Goal: Task Accomplishment & Management: Manage account settings

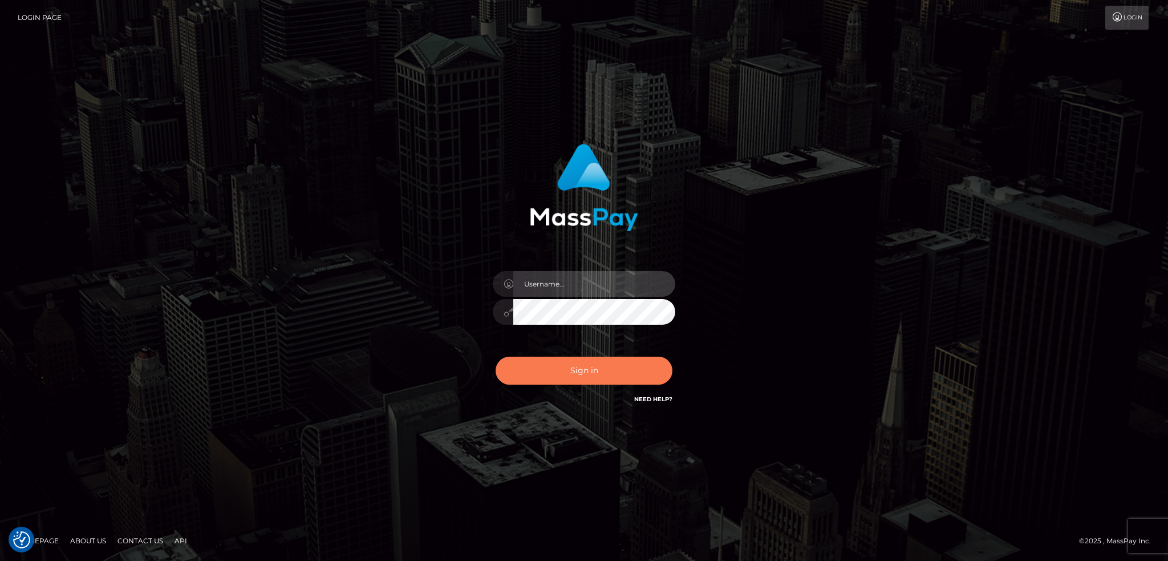
type input "alexstef"
click at [574, 374] on button "Sign in" at bounding box center [584, 370] width 177 height 28
type input "alexstef"
click at [573, 367] on button "Sign in" at bounding box center [584, 370] width 177 height 28
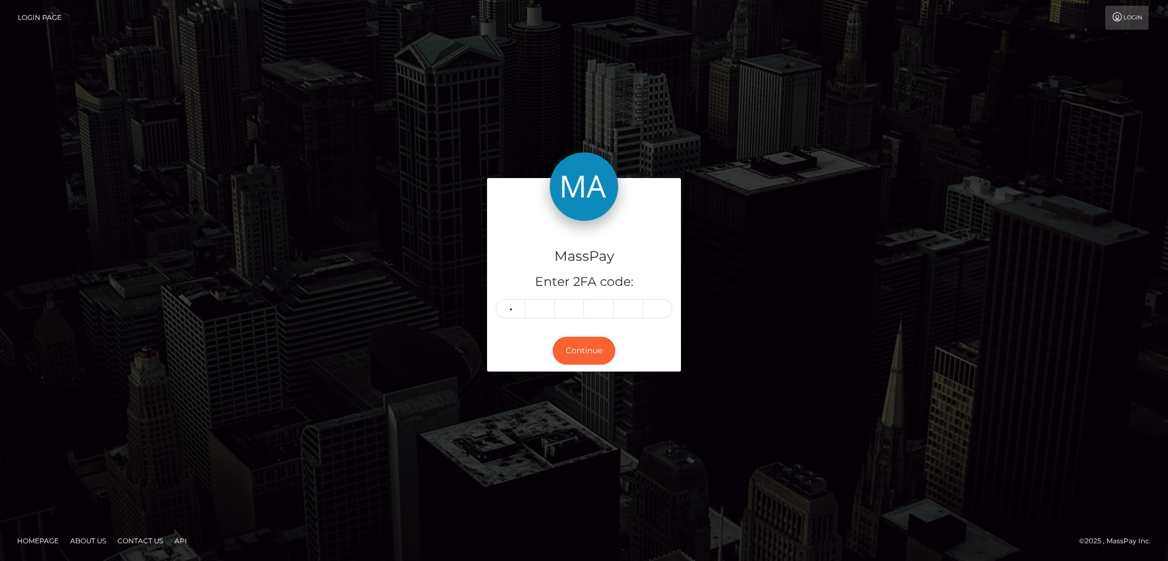
type input "8"
type input "1"
type input "6"
type input "0"
type input "6"
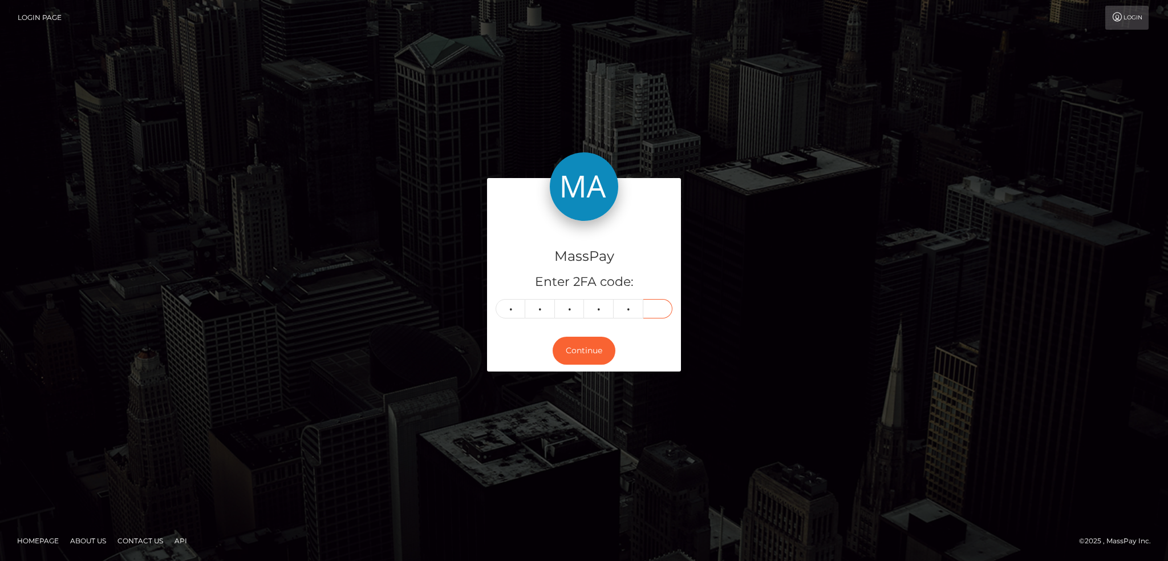
type input "3"
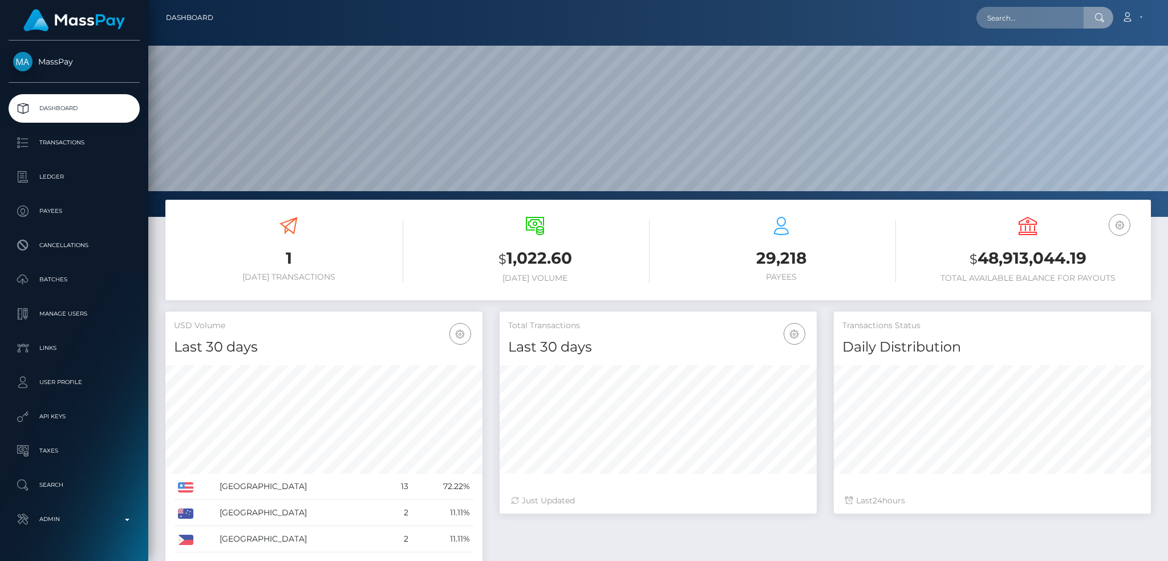
type input "63124"
paste input "63124"
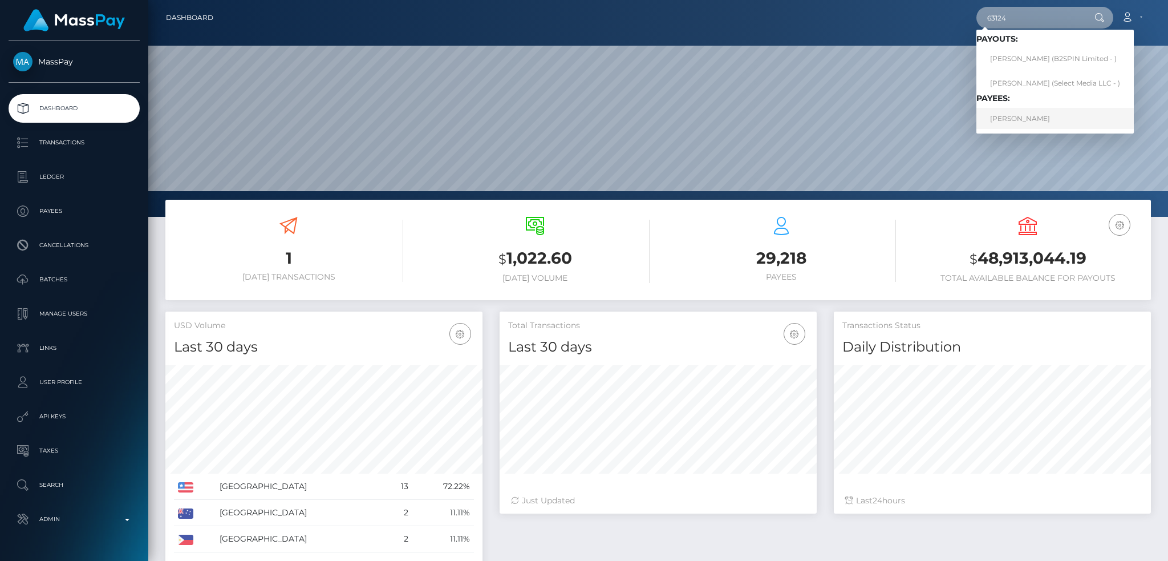
type input "63124"
click at [1050, 112] on link "Sena El-Ahmad" at bounding box center [1054, 118] width 157 height 21
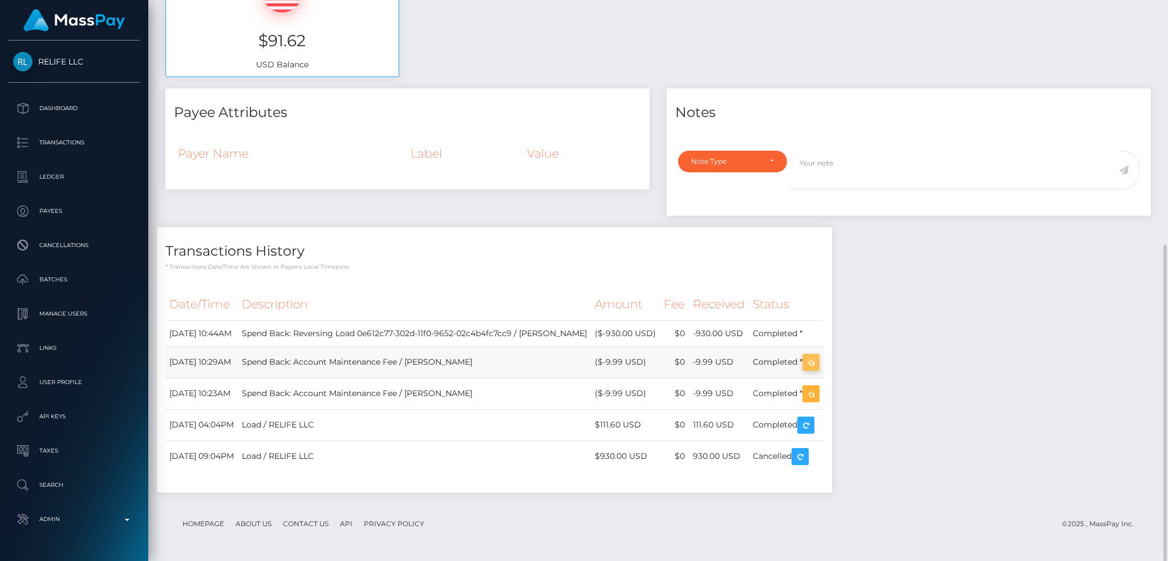
scroll to position [137, 317]
click at [820, 354] on button "button" at bounding box center [810, 362] width 17 height 17
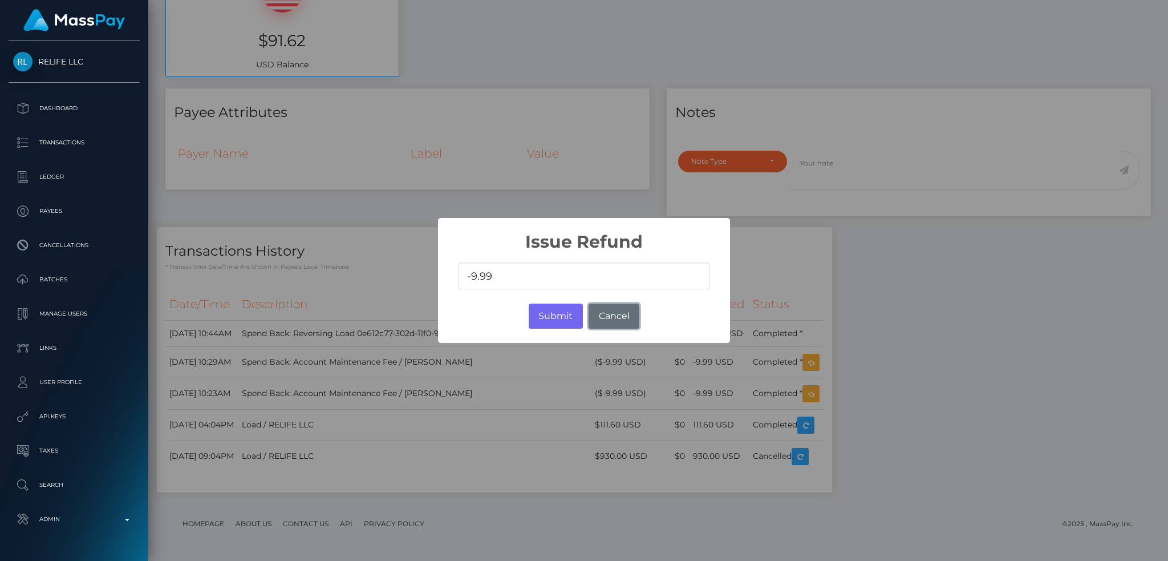
drag, startPoint x: 624, startPoint y: 318, endPoint x: 527, endPoint y: 121, distance: 219.9
click at [624, 318] on button "Cancel" at bounding box center [614, 315] width 51 height 25
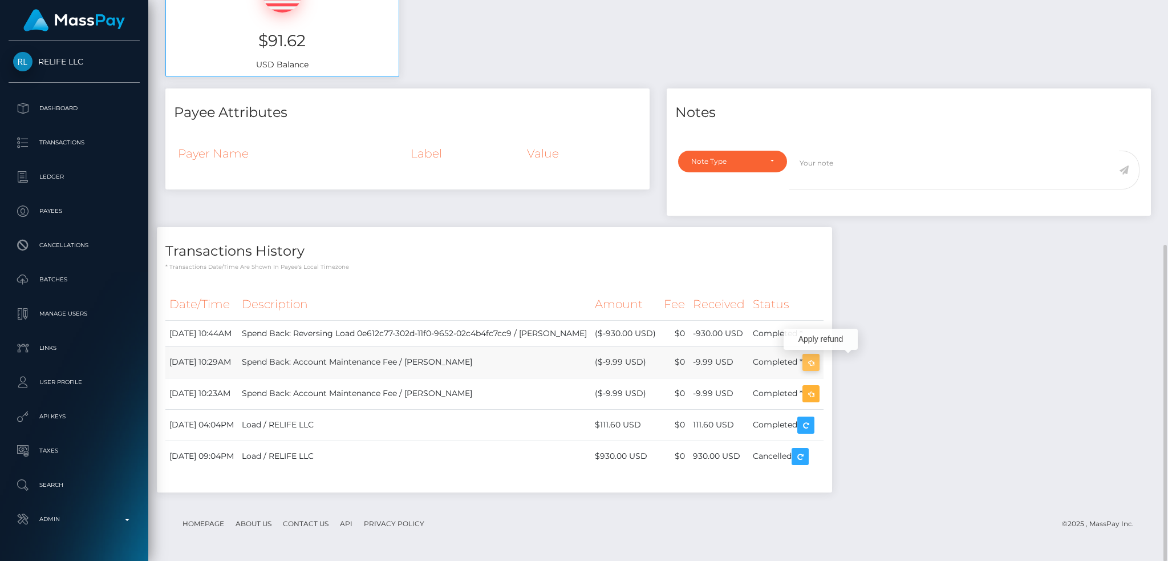
click at [818, 360] on icon "button" at bounding box center [811, 362] width 14 height 14
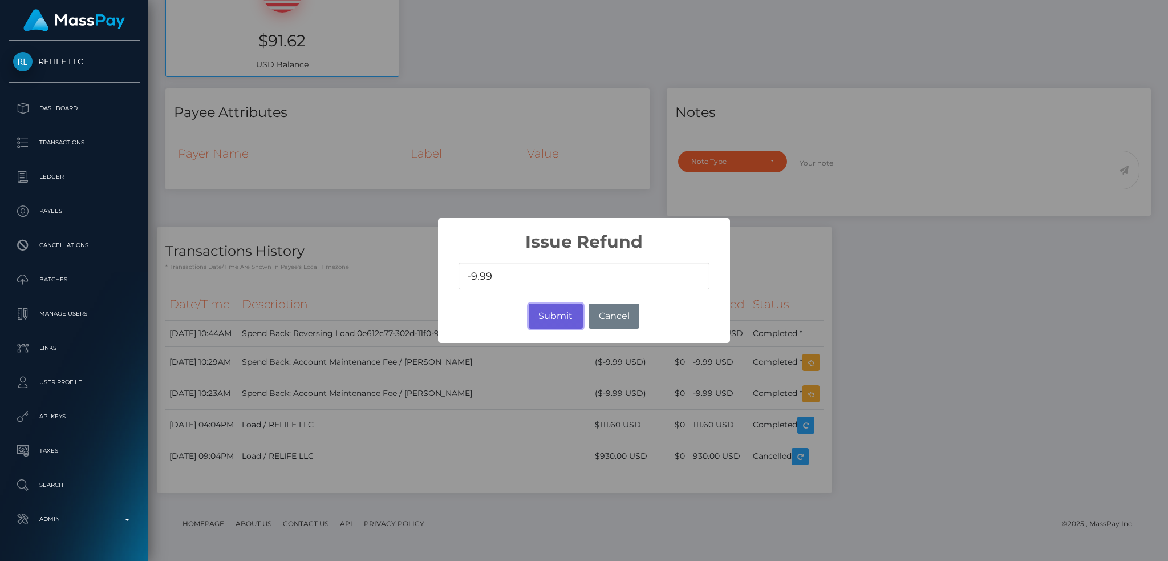
click at [546, 318] on button "Submit" at bounding box center [556, 315] width 54 height 25
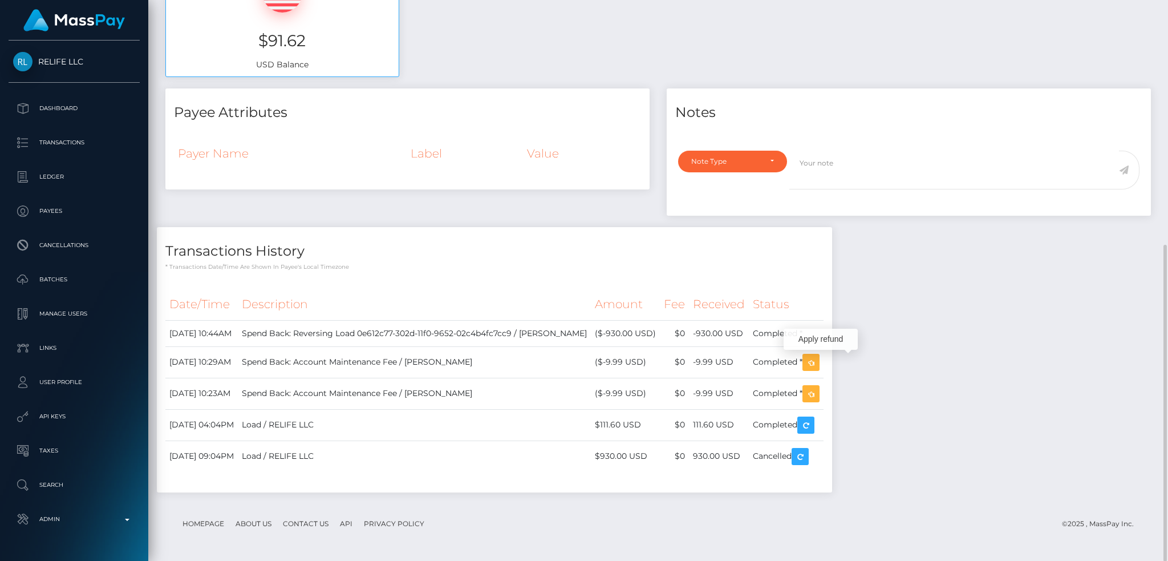
click at [1019, 421] on div "Payee Attributes Payer Name Label Value Notes General" at bounding box center [658, 295] width 1003 height 415
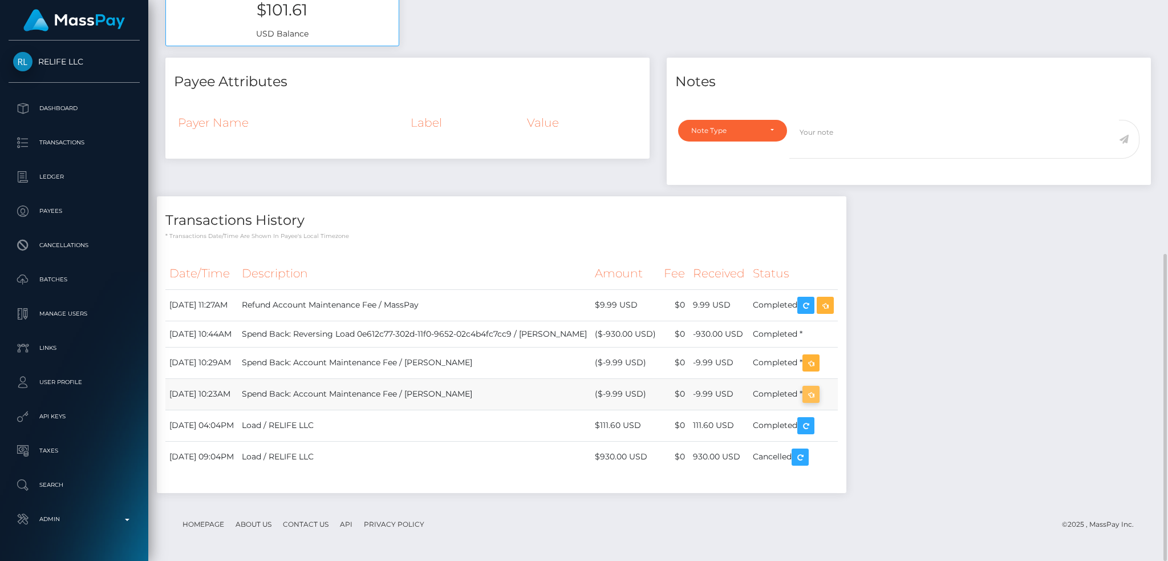
scroll to position [137, 317]
click at [818, 396] on icon "button" at bounding box center [811, 394] width 14 height 14
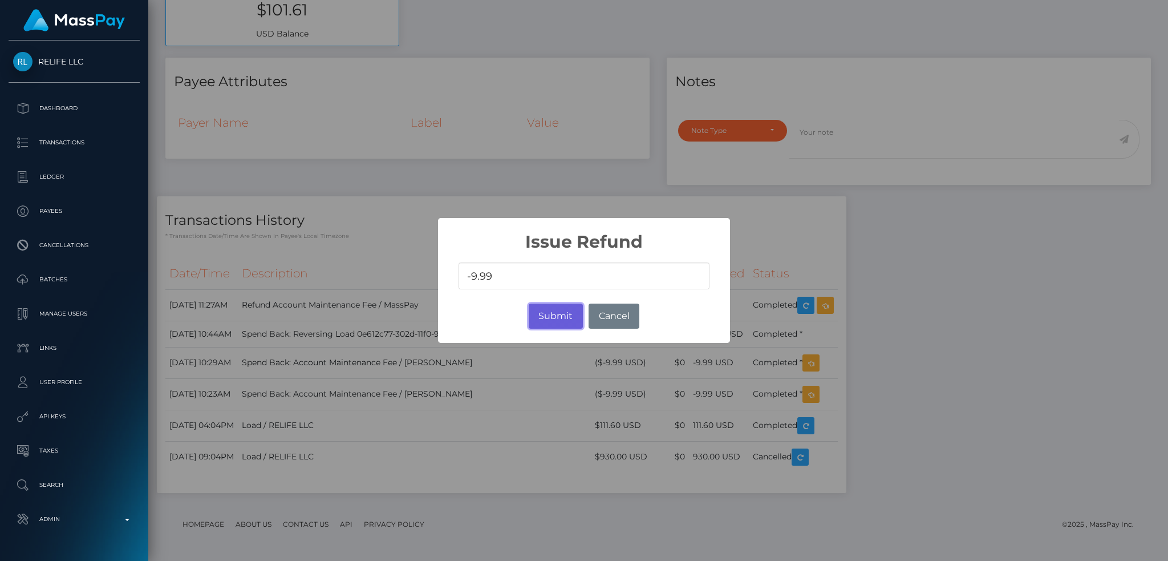
click at [536, 314] on button "Submit" at bounding box center [556, 315] width 54 height 25
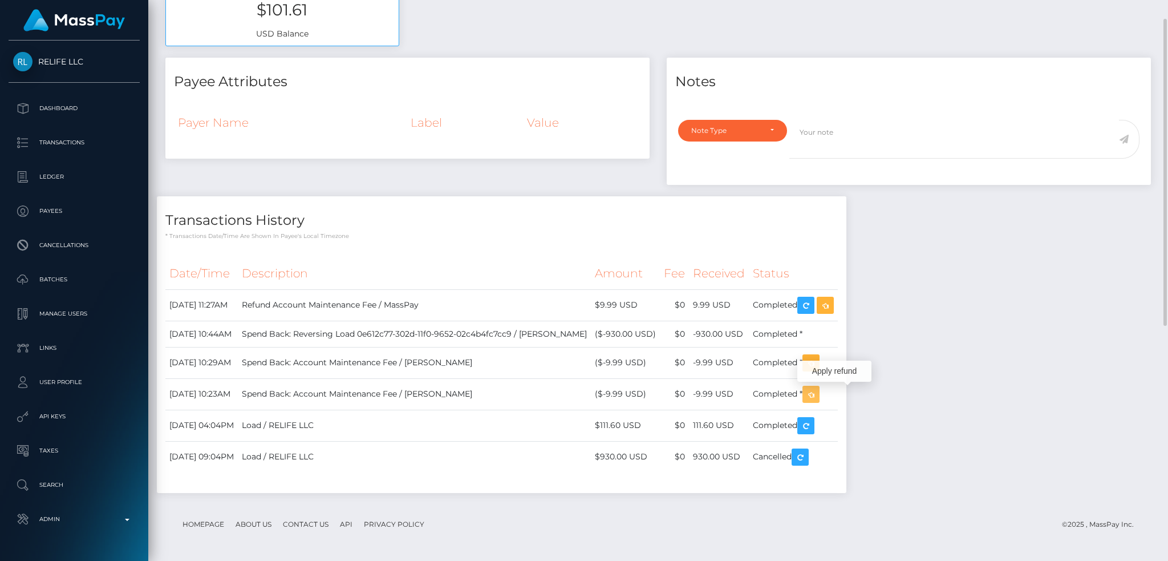
scroll to position [7, 0]
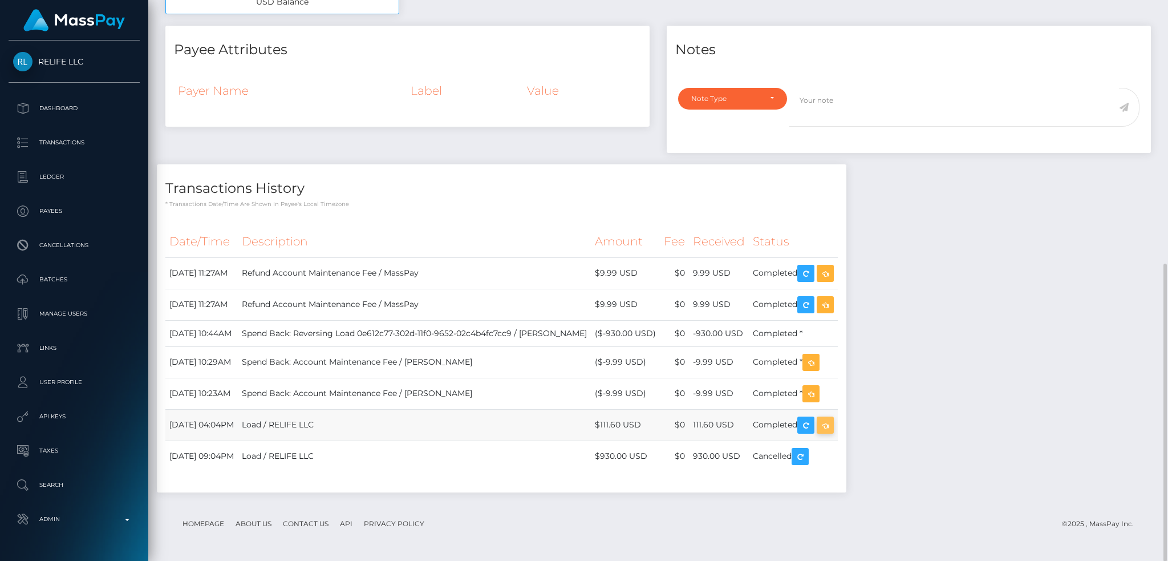
scroll to position [137, 317]
click at [832, 427] on icon "button" at bounding box center [825, 425] width 14 height 14
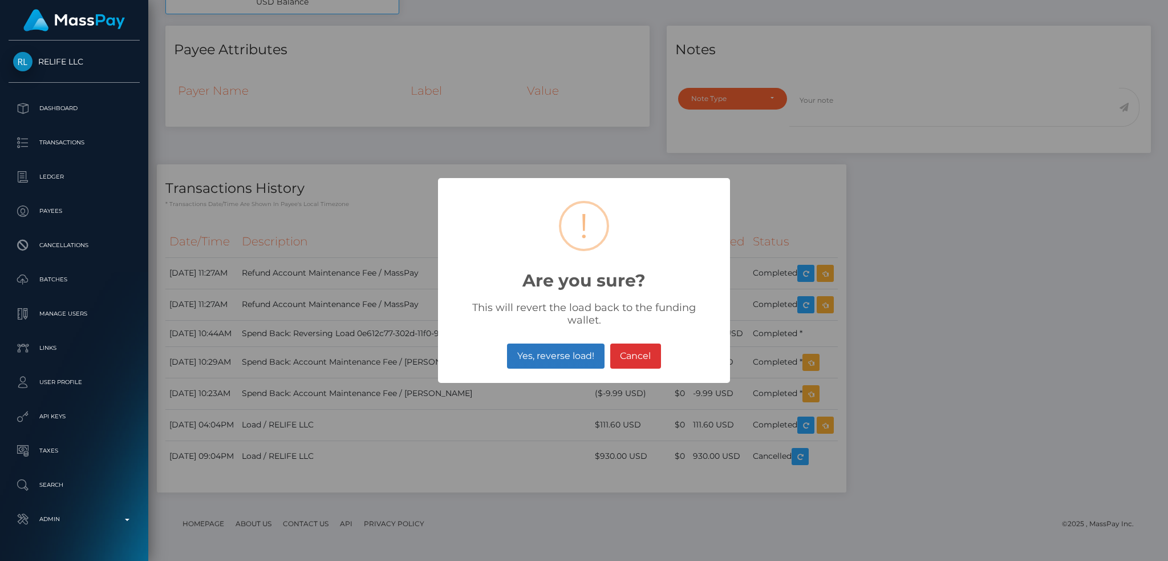
click at [584, 350] on button "Yes, reverse load!" at bounding box center [555, 355] width 97 height 25
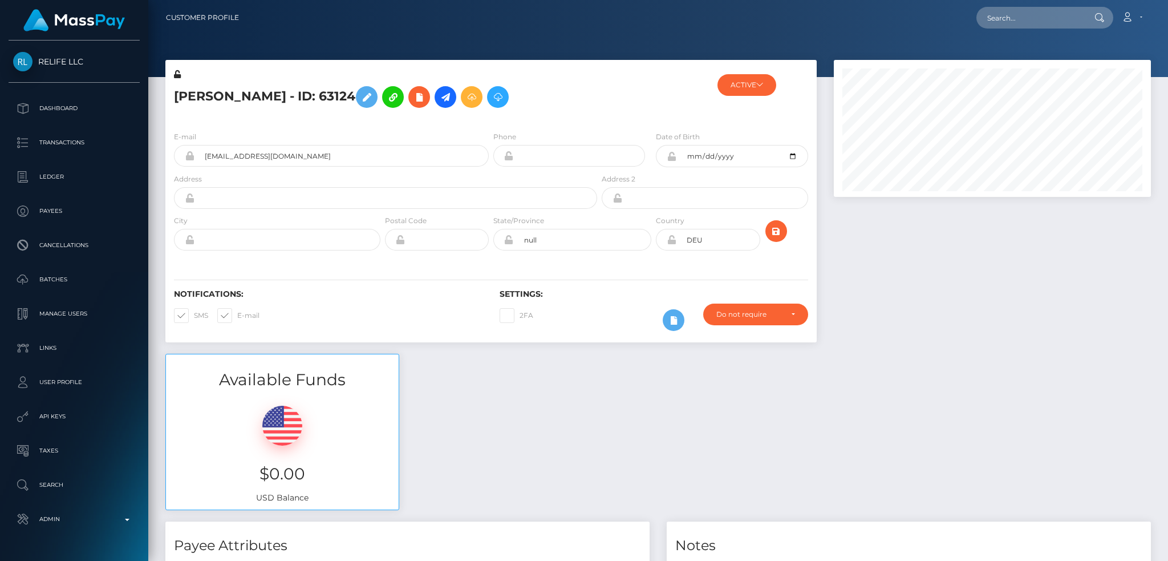
scroll to position [137, 317]
click at [986, 23] on input "text" at bounding box center [1029, 18] width 107 height 22
paste input "poact_aUoLKukeU7W4"
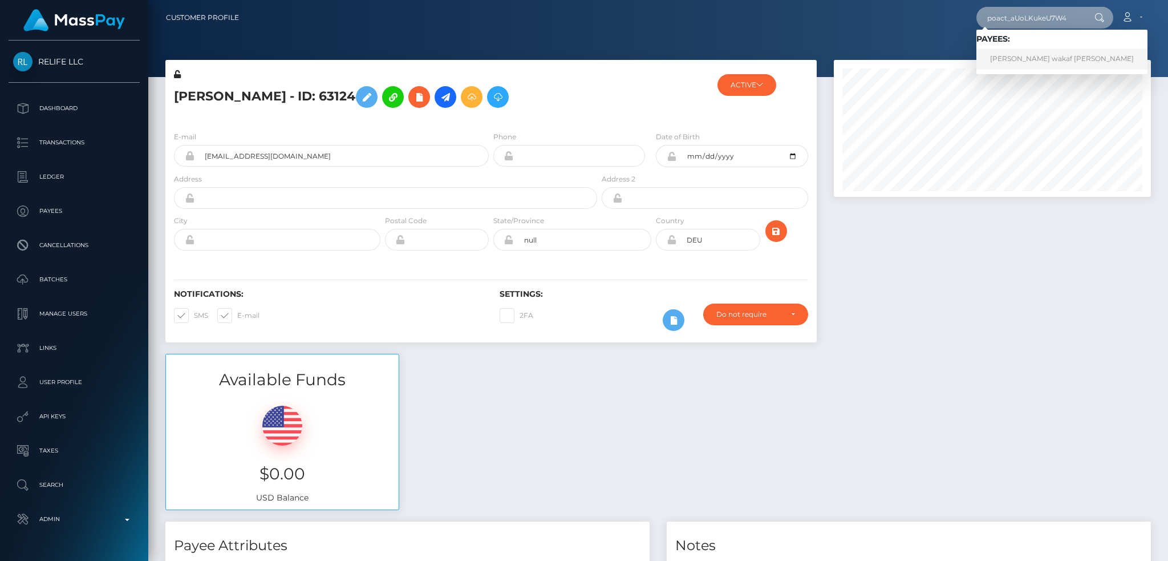
type input "poact_aUoLKukeU7W4"
click at [1033, 62] on link "Momin wakaf Shahni" at bounding box center [1061, 58] width 171 height 21
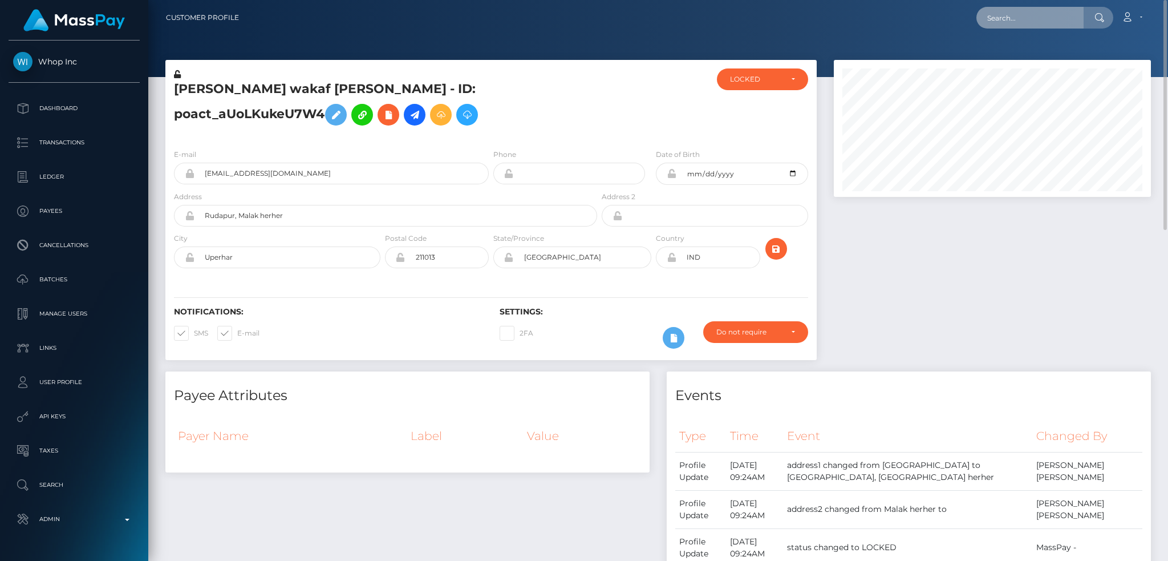
drag, startPoint x: 1023, startPoint y: 26, endPoint x: 1020, endPoint y: 18, distance: 8.3
click at [1023, 24] on input "text" at bounding box center [1029, 18] width 107 height 22
paste input "[EMAIL_ADDRESS][DOMAIN_NAME]"
type input "[EMAIL_ADDRESS][DOMAIN_NAME]"
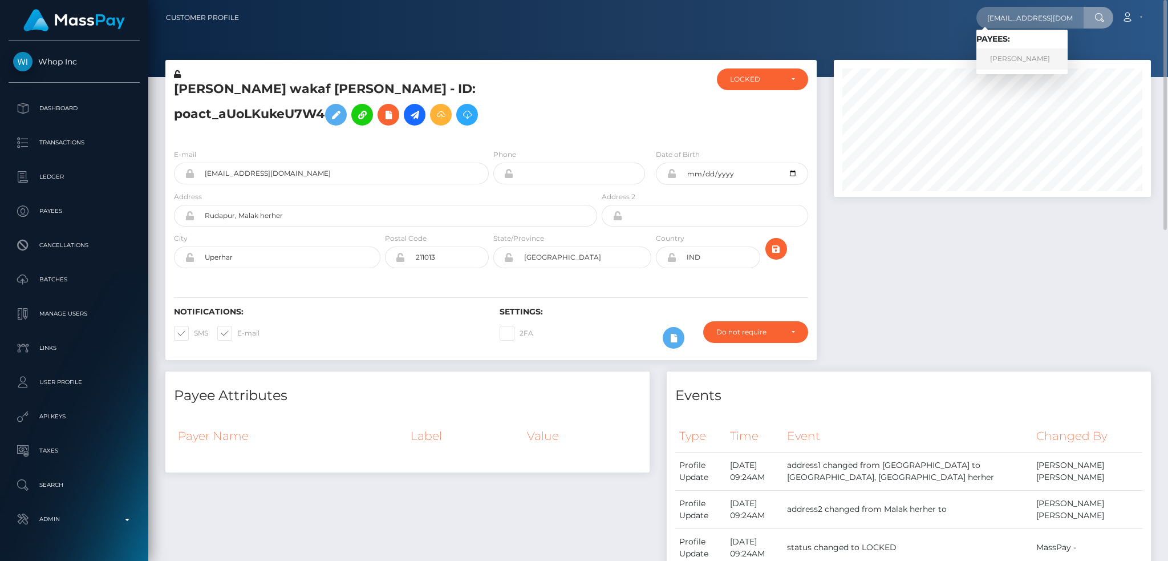
click at [1035, 55] on link "JOYCE DE NIEVA CUDEN" at bounding box center [1021, 58] width 91 height 21
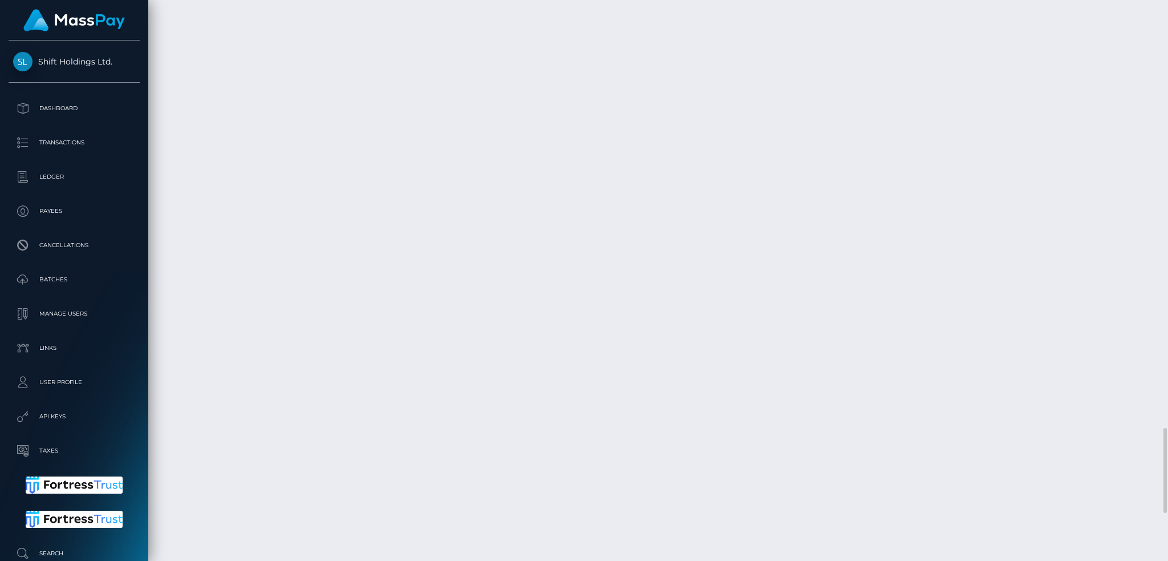
scroll to position [3131, 0]
copy td "China Bank / Confirmation: 80f81831-6341-4443-bf63-b0081b1ed10e / 68d268cb12615…"
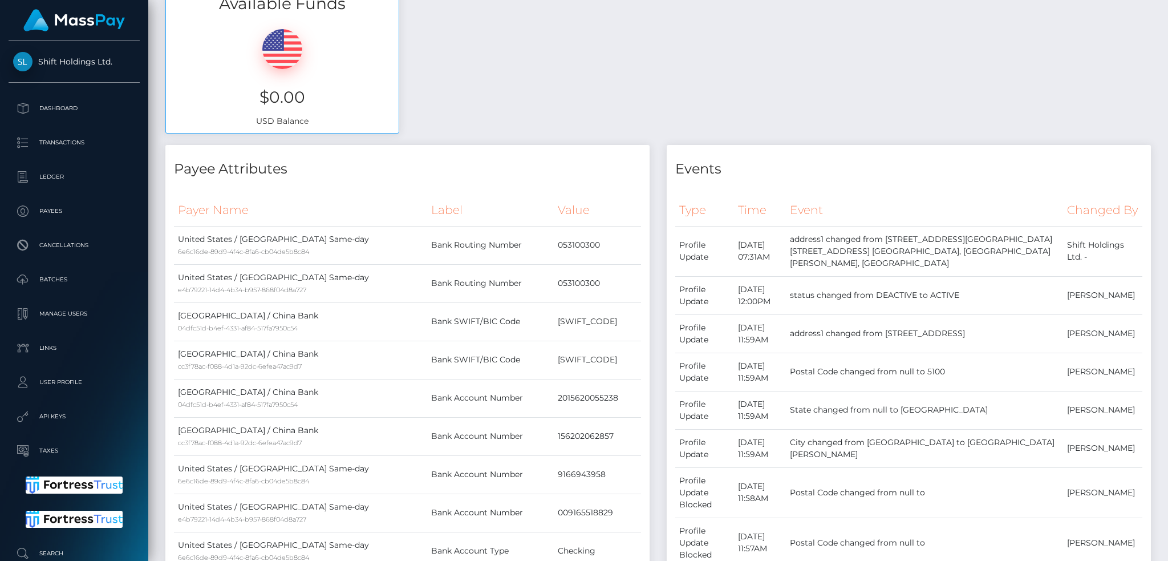
scroll to position [0, 0]
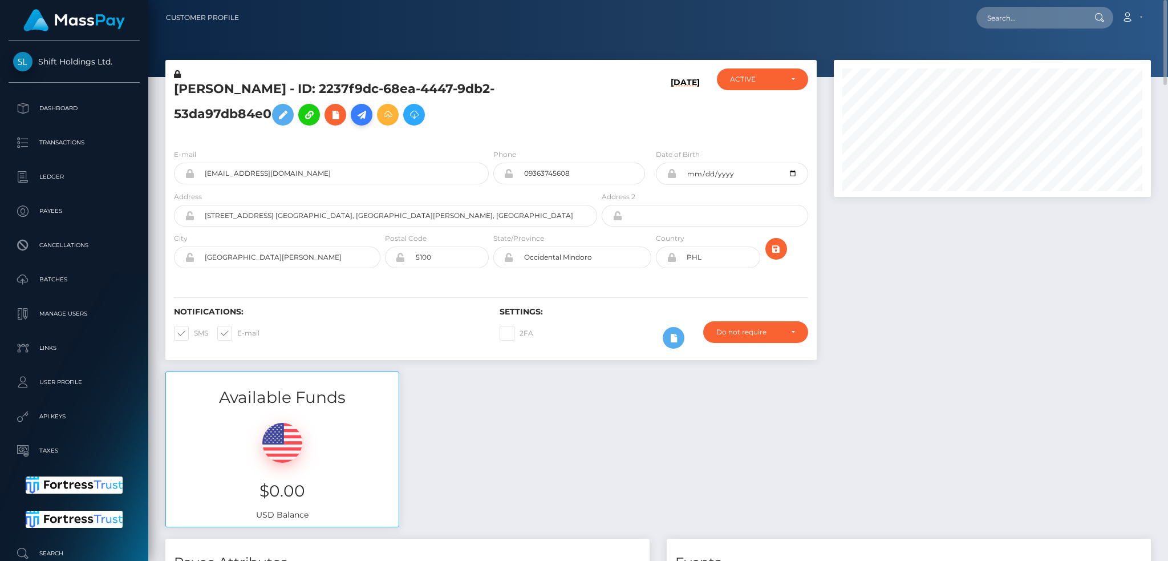
click at [366, 115] on icon at bounding box center [362, 115] width 14 height 14
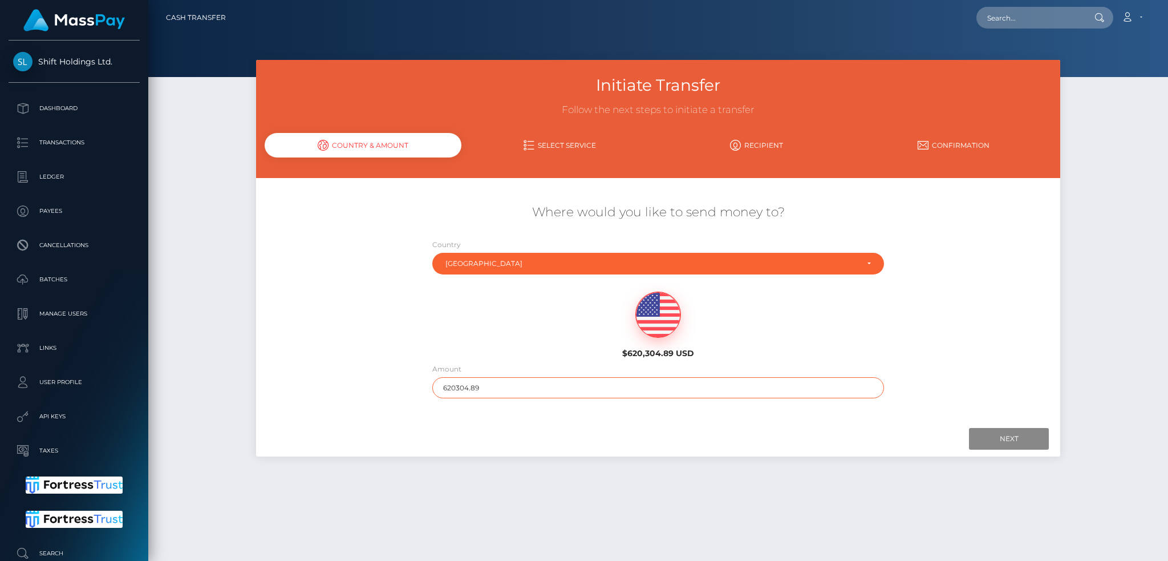
click at [553, 381] on input "620304.89" at bounding box center [658, 387] width 452 height 21
type input "200"
click at [1028, 443] on input "Next" at bounding box center [1009, 439] width 80 height 22
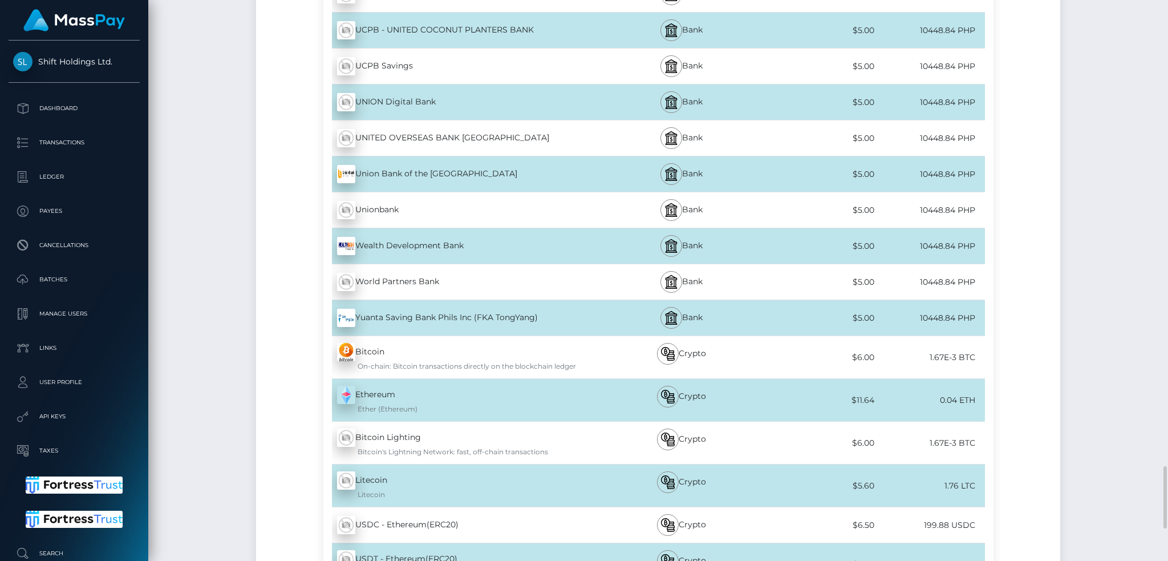
scroll to position [4478, 0]
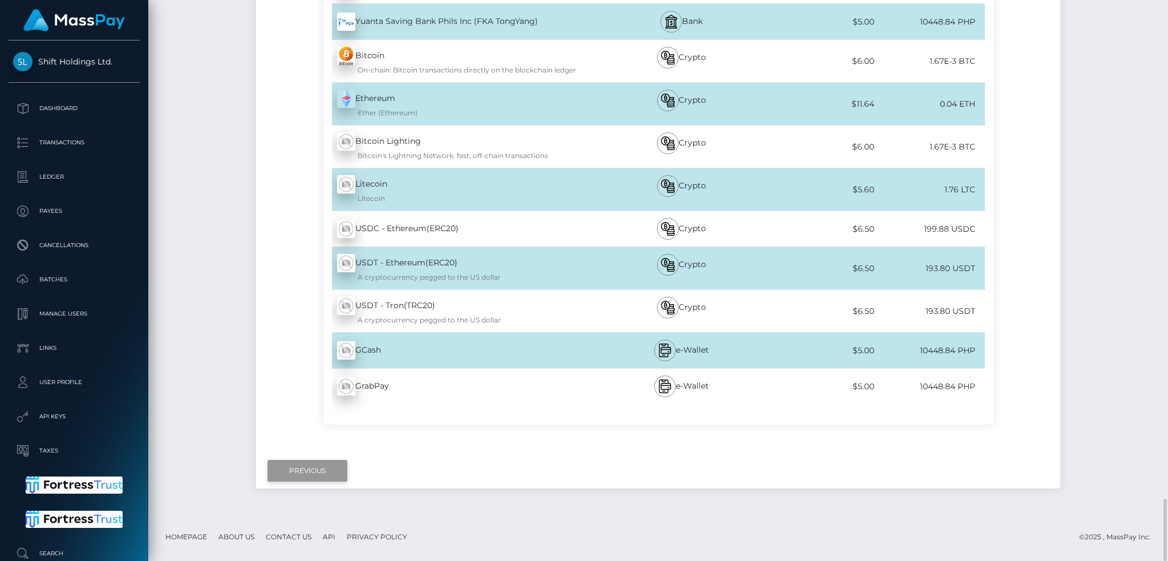
click at [307, 477] on input "Previous" at bounding box center [307, 471] width 80 height 22
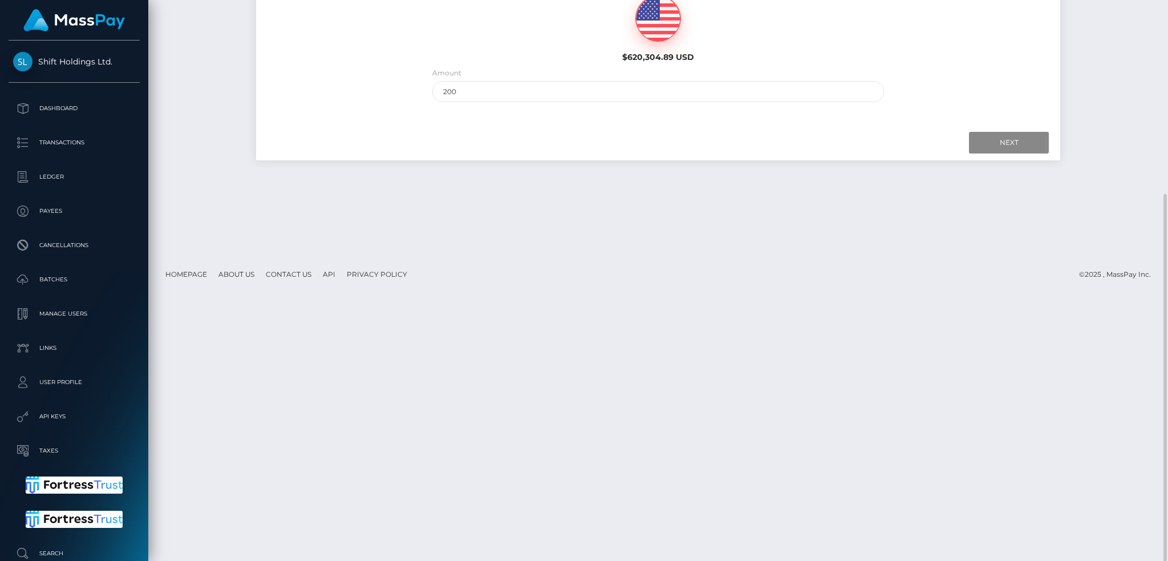
scroll to position [0, 0]
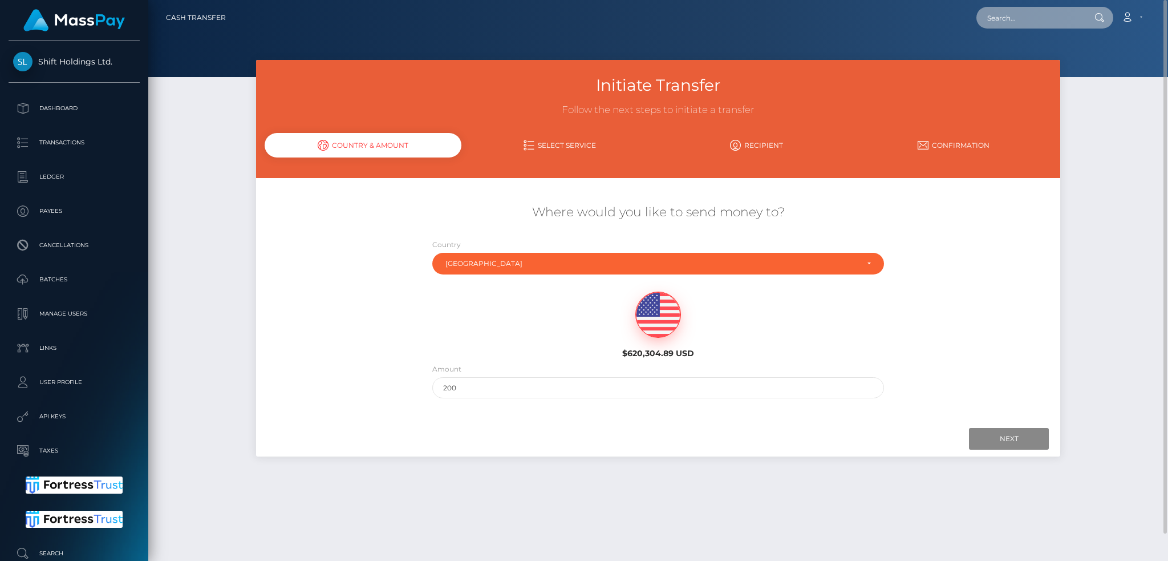
click at [1017, 19] on input "text" at bounding box center [1029, 18] width 107 height 22
paste input "1354176564"
type input "1354176564"
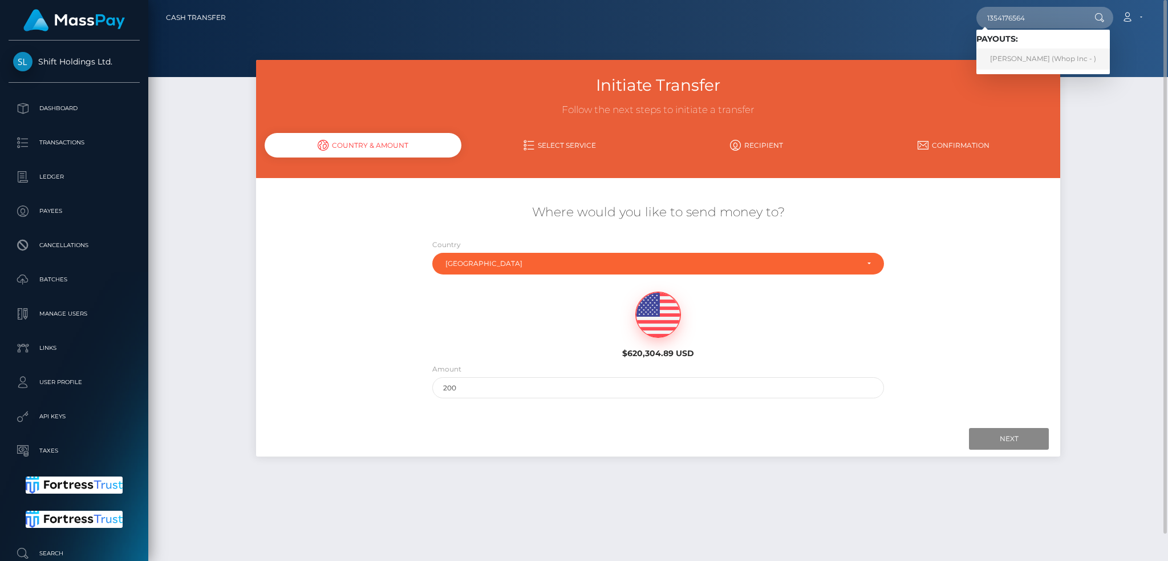
click at [1020, 56] on link "UZAIR KHAN Khan (Whop Inc - )" at bounding box center [1042, 58] width 133 height 21
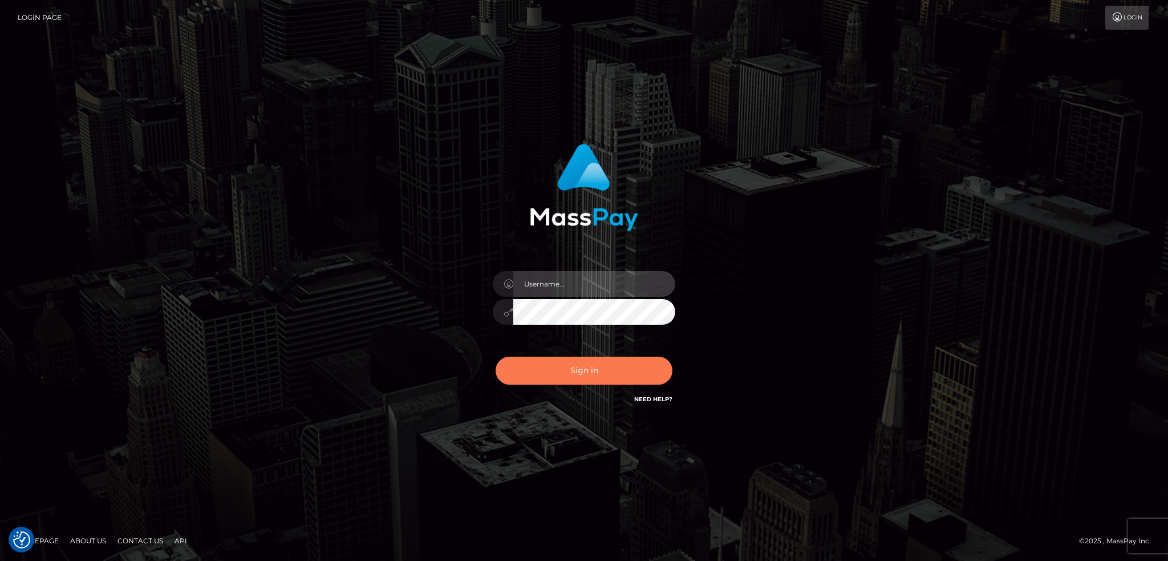
type input "alexstef"
click at [575, 367] on button "Sign in" at bounding box center [584, 370] width 177 height 28
type input "alexstef"
click at [575, 376] on button "Sign in" at bounding box center [584, 370] width 177 height 28
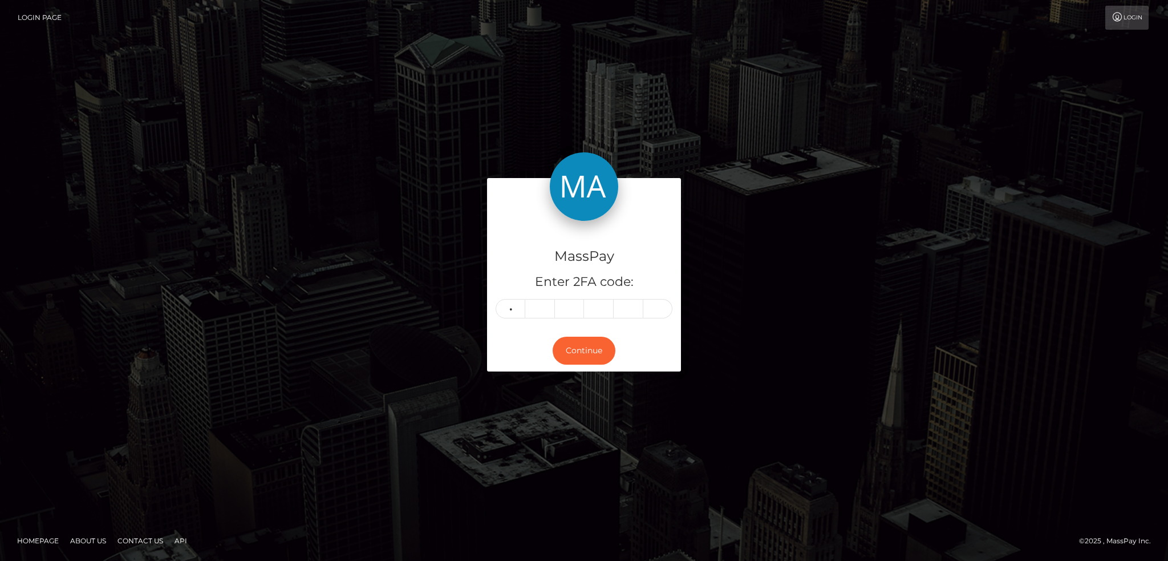
type input "5"
type input "7"
type input "9"
type input "1"
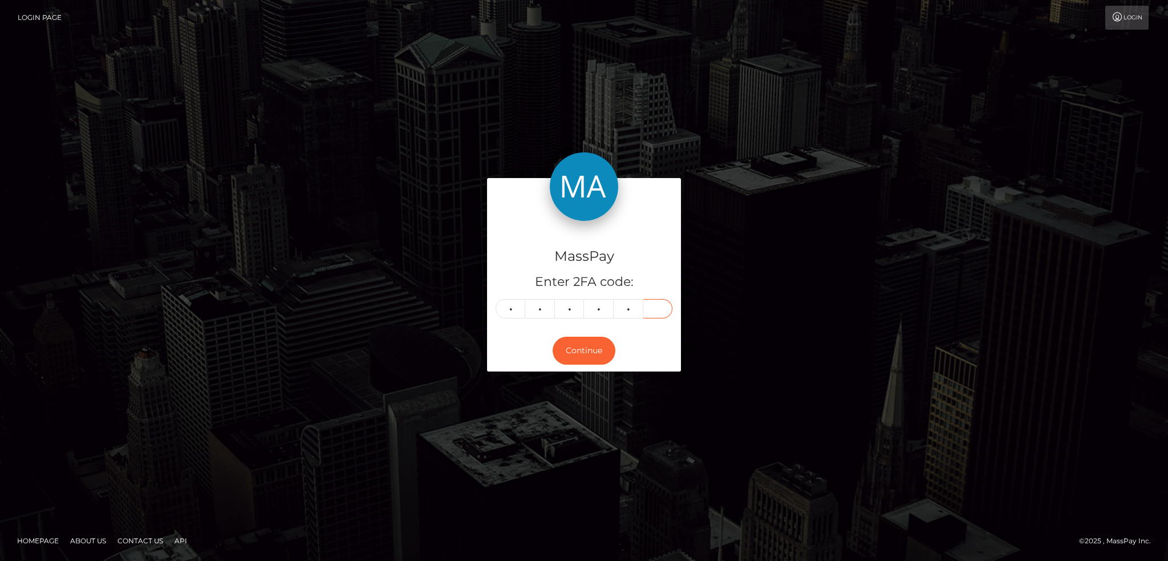
type input "4"
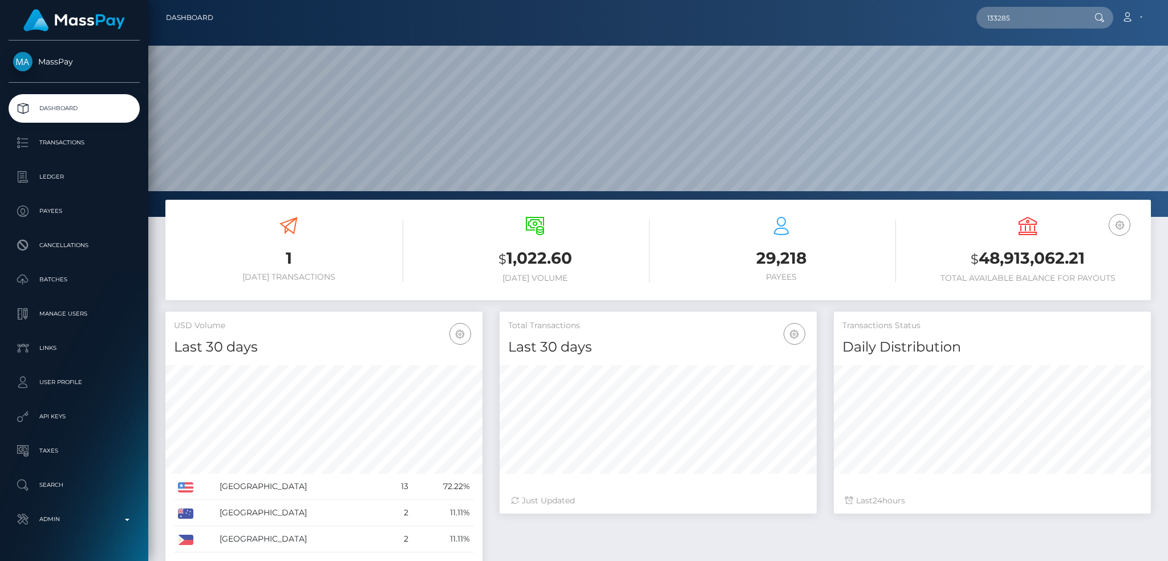
scroll to position [202, 317]
click at [1041, 20] on input "133285" at bounding box center [1029, 18] width 107 height 22
paste input "[EMAIL_ADDRESS][DOMAIN_NAME]"
paste input "text"
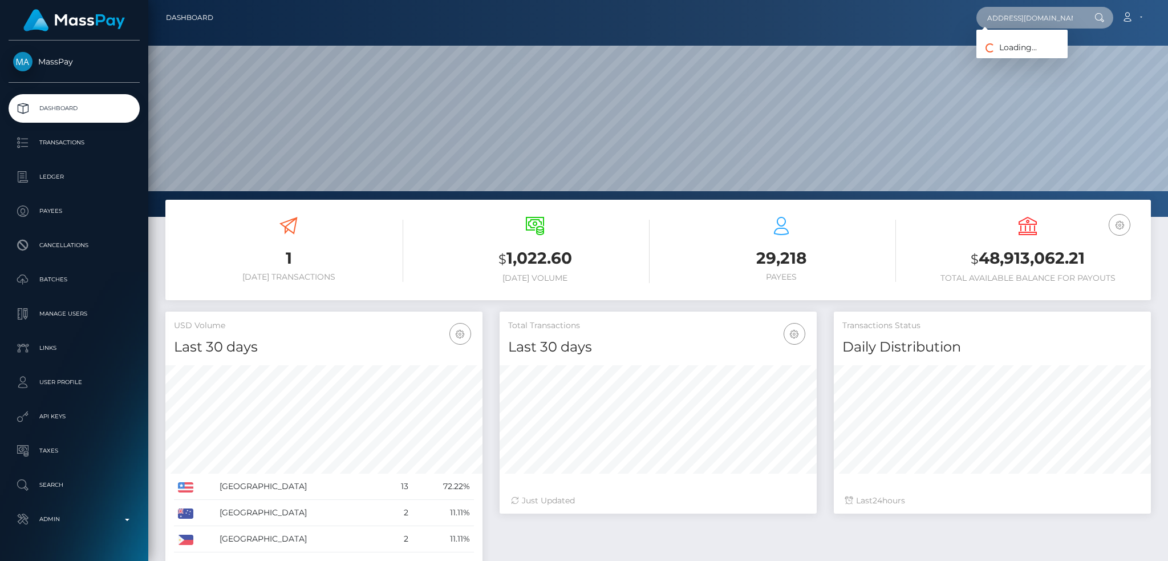
type input "[EMAIL_ADDRESS][DOMAIN_NAME]"
click at [1043, 54] on link "ADEDEJI OLUFEMI D AJETUNMOBI" at bounding box center [1036, 58] width 120 height 21
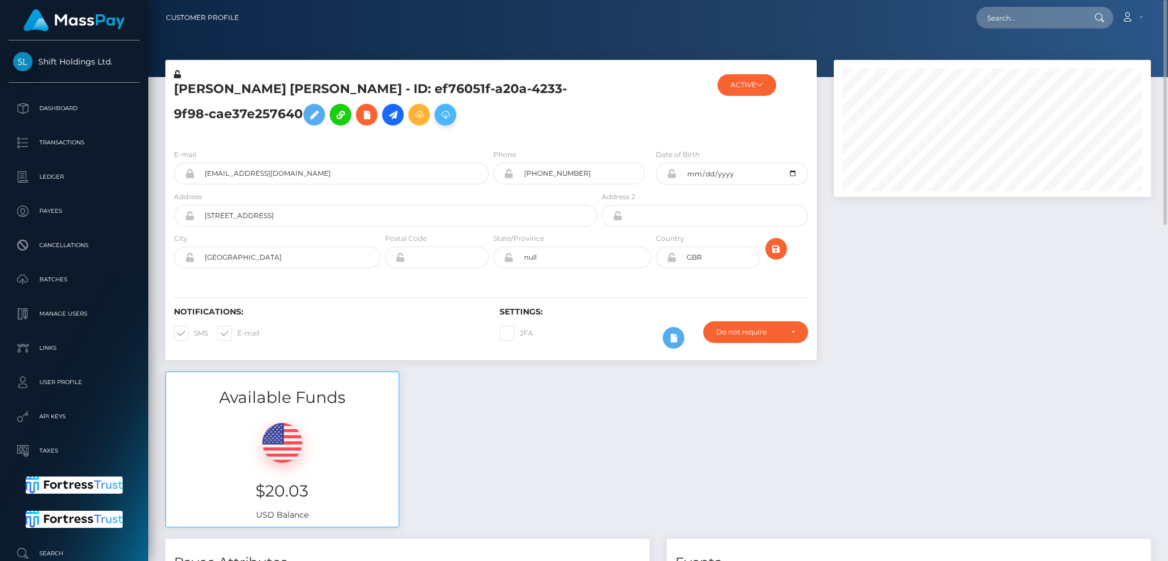
click at [452, 120] on icon at bounding box center [446, 115] width 14 height 14
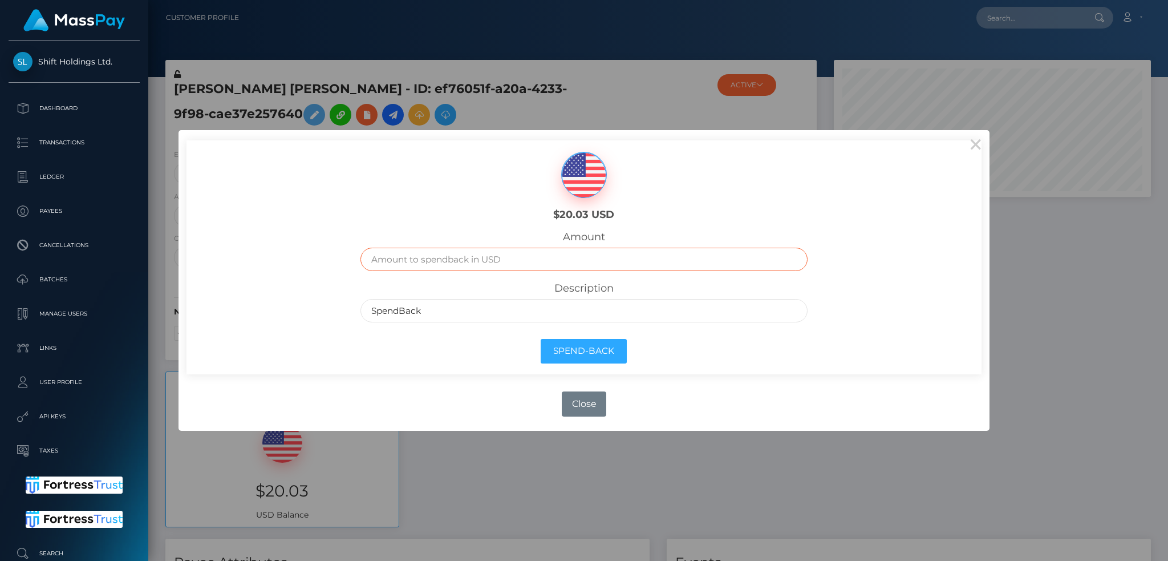
click at [433, 266] on input "text" at bounding box center [583, 259] width 447 height 23
type input "20.03"
click at [581, 352] on button "Spend-Back" at bounding box center [584, 351] width 86 height 25
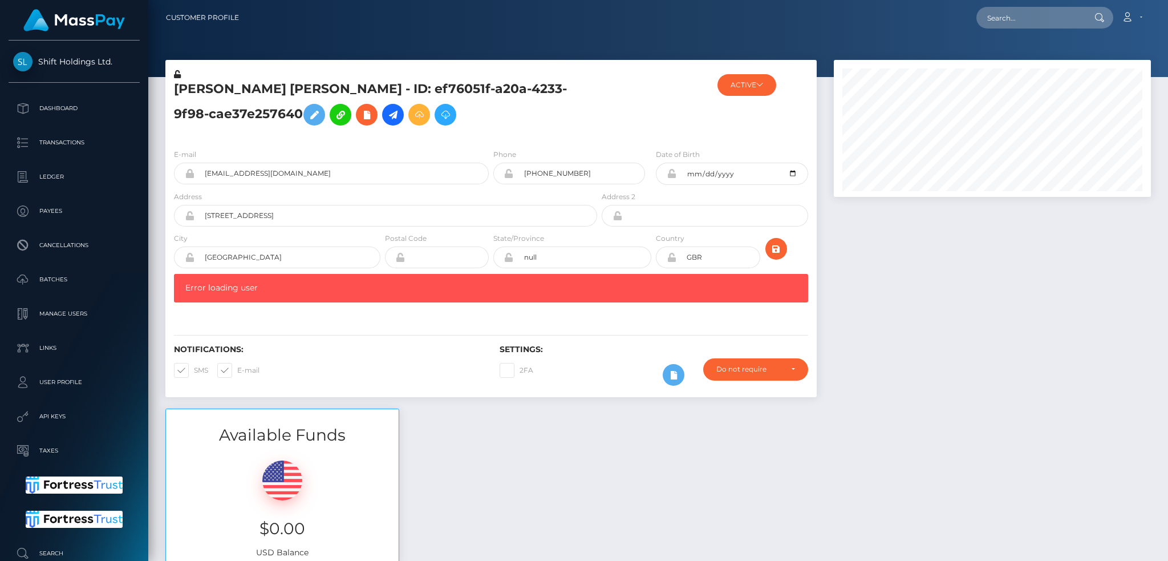
scroll to position [137, 317]
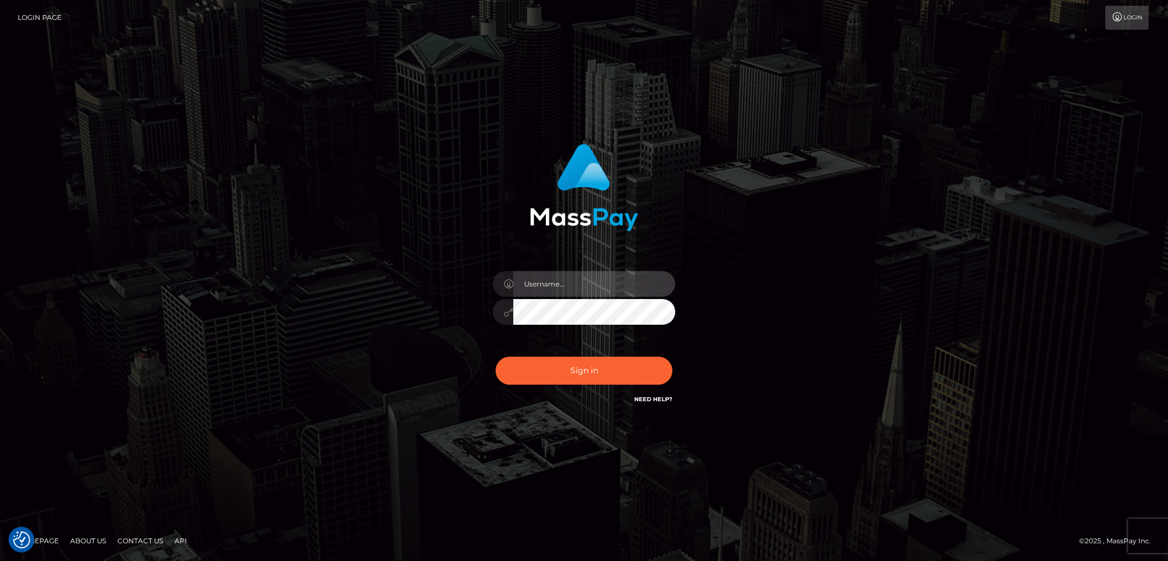
type input "alexstef"
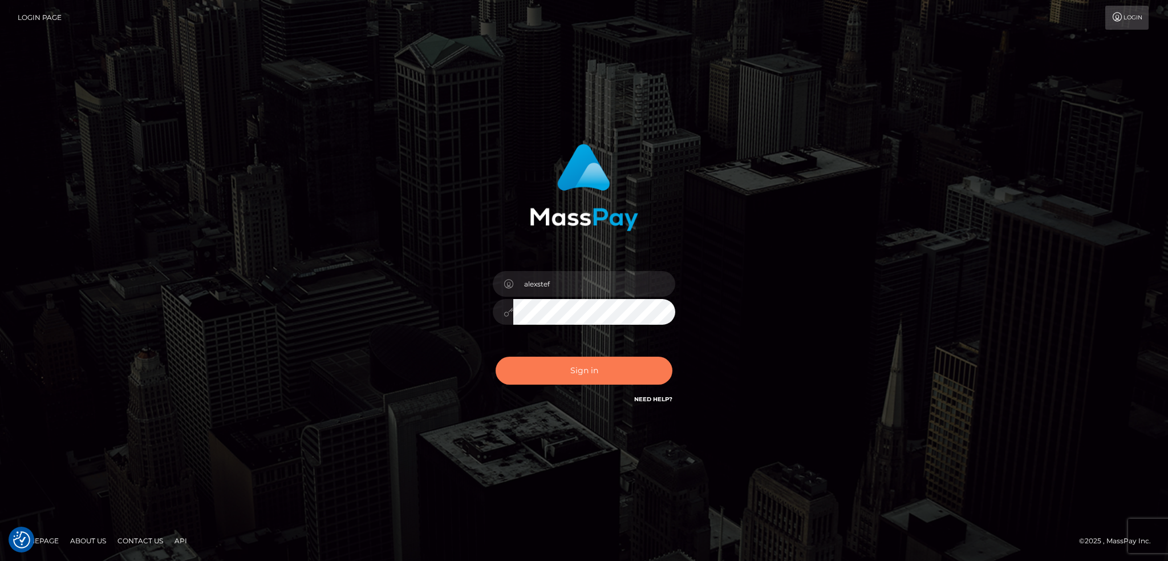
click at [606, 372] on button "Sign in" at bounding box center [584, 370] width 177 height 28
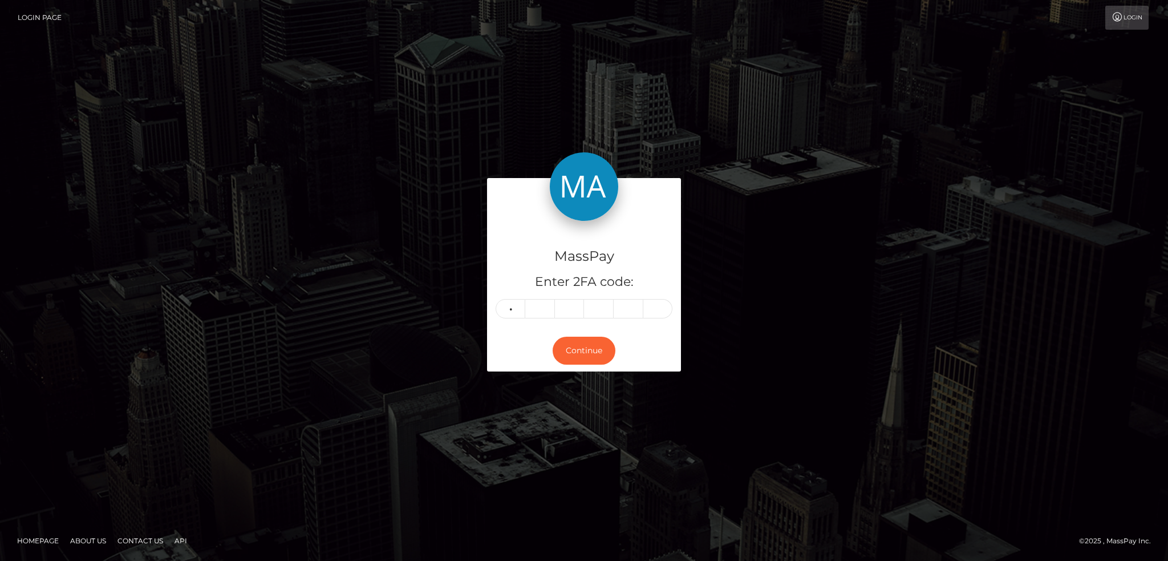
type input "2"
type input "7"
type input "5"
type input "3"
type input "9"
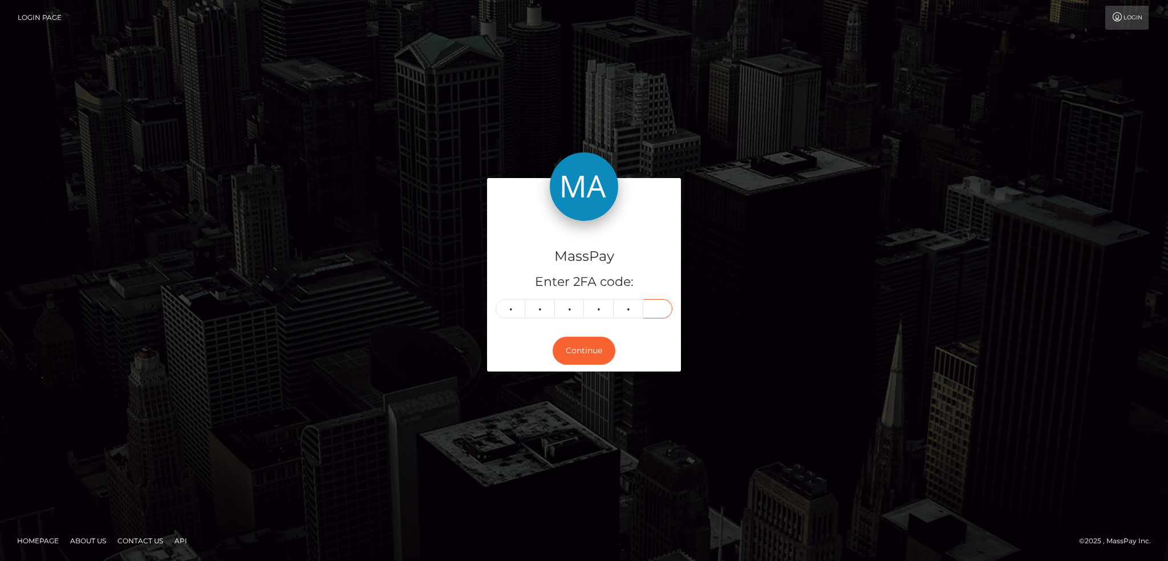
type input "5"
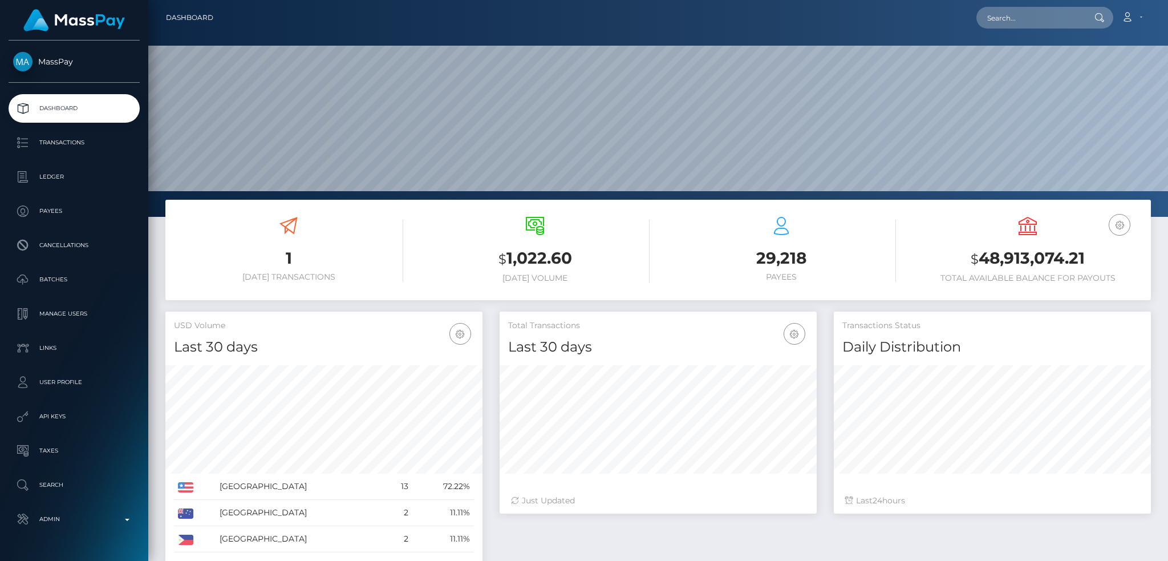
scroll to position [202, 317]
click at [1030, 21] on input "text" at bounding box center [1029, 18] width 107 height 22
paste input "ifitsnotfunwhybother@gmail.com"
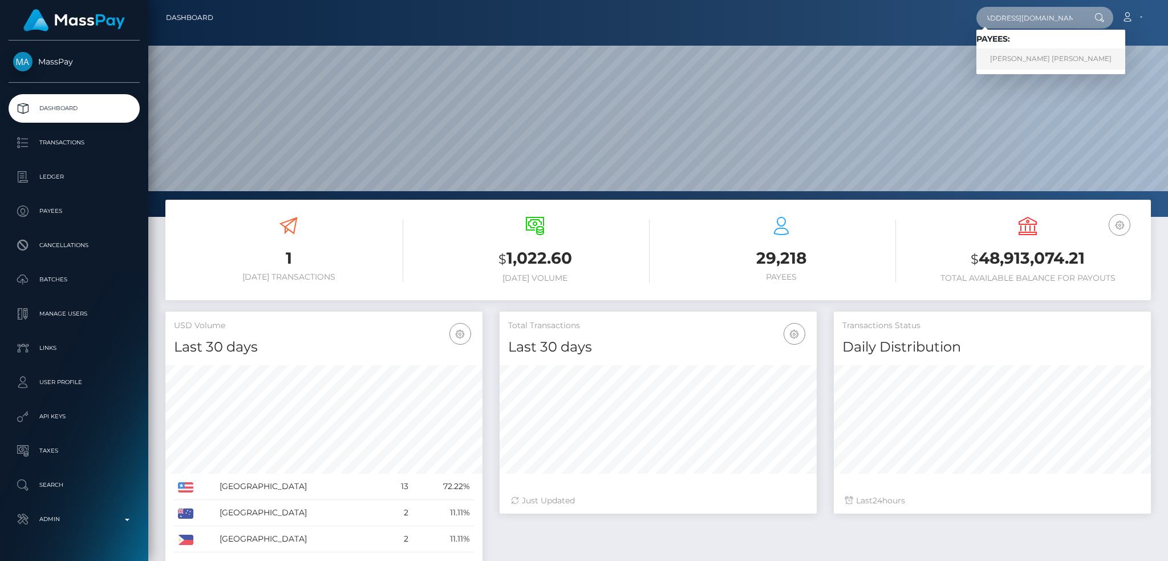
type input "ifitsnotfunwhybother@gmail.com"
click at [1041, 52] on link "BRANDON SHINGAI JOSEPH MURRAY Murray" at bounding box center [1050, 58] width 149 height 21
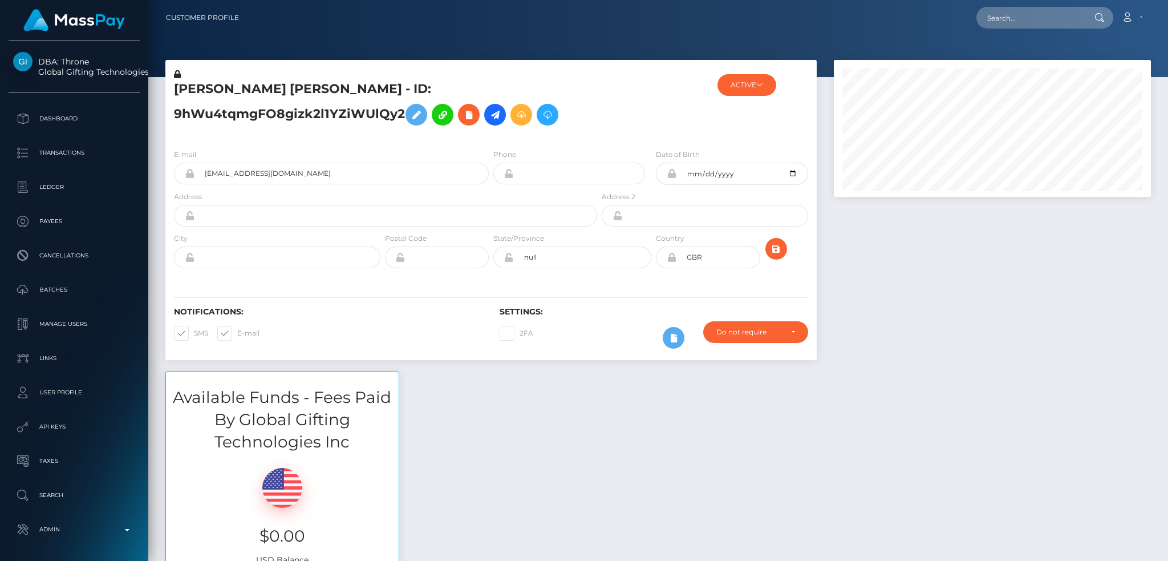
scroll to position [137, 317]
click at [738, 99] on div "ACTIVE MassPay - ACTIVE DEACTIVE CLOSED ACTIVE Global Gifting Technologies Inc …" at bounding box center [762, 103] width 108 height 71
click at [736, 82] on button "ACTIVE" at bounding box center [746, 85] width 59 height 22
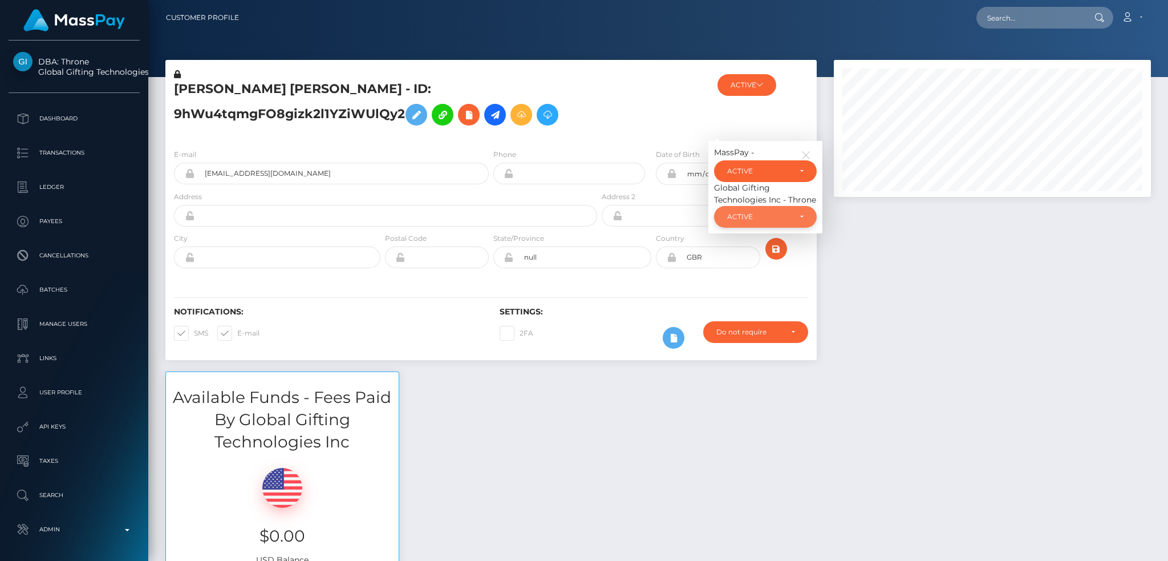
drag, startPoint x: 744, startPoint y: 210, endPoint x: 744, endPoint y: 218, distance: 8.0
click at [744, 214] on div "ACTIVE" at bounding box center [765, 217] width 103 height 22
click at [740, 295] on span "CLOSED" at bounding box center [742, 295] width 29 height 10
select select "CLOSED"
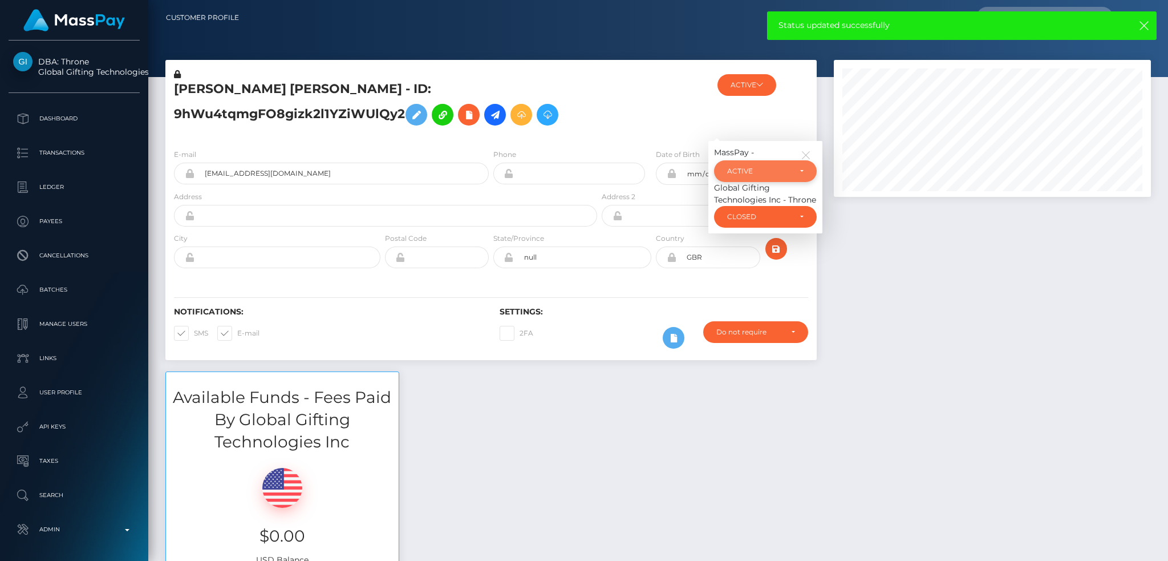
click at [788, 162] on div "ACTIVE" at bounding box center [765, 171] width 103 height 22
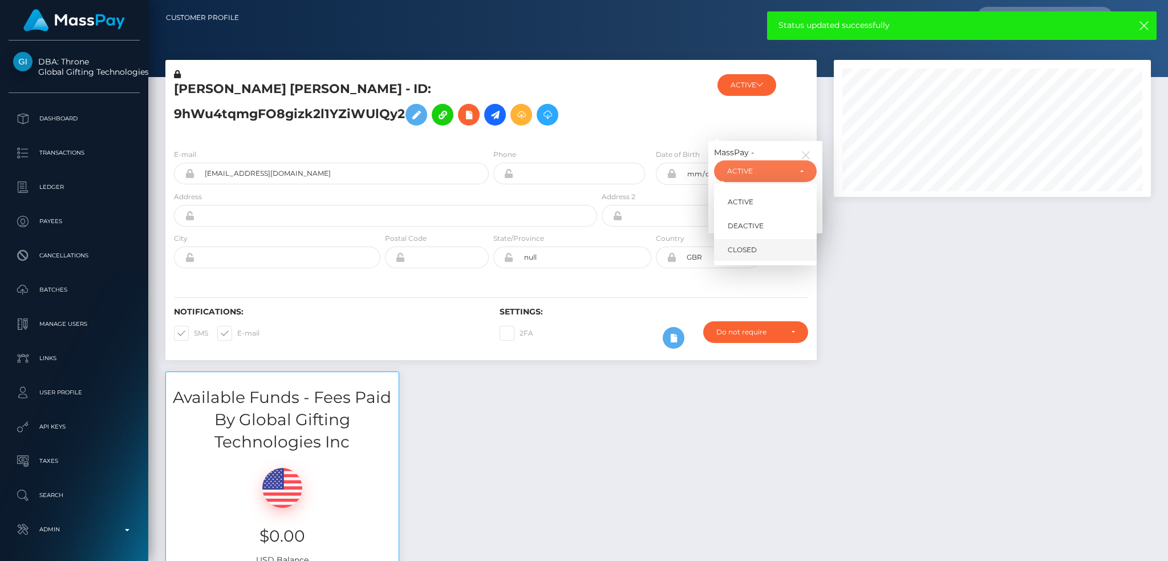
click at [736, 245] on span "CLOSED" at bounding box center [742, 250] width 29 height 10
select select "CLOSED"
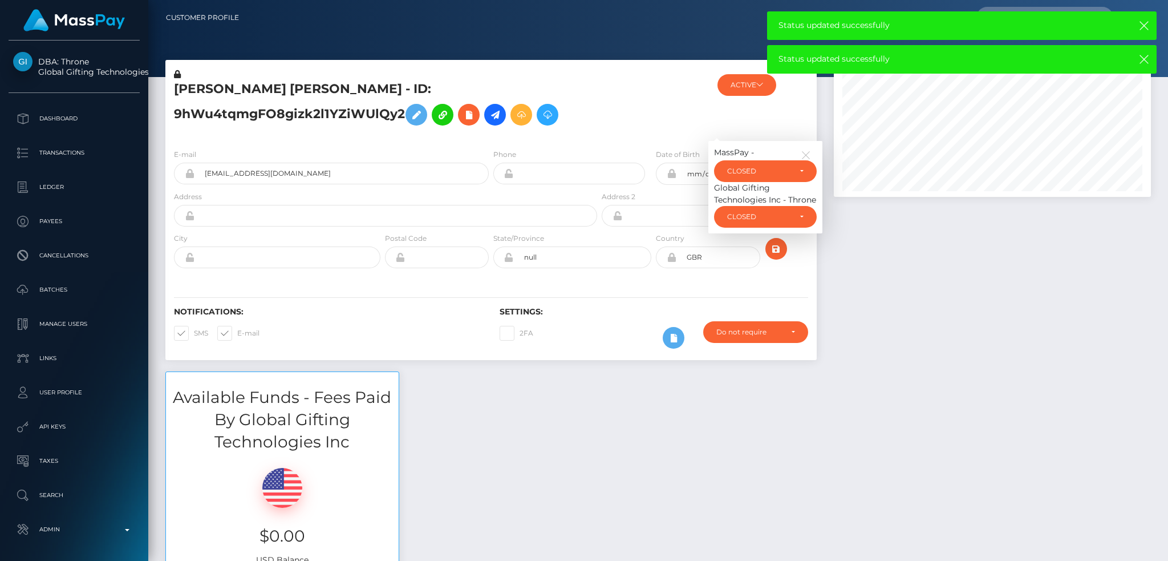
click at [237, 335] on span at bounding box center [237, 333] width 0 height 9
click at [237, 333] on input "E-mail" at bounding box center [240, 329] width 7 height 7
checkbox input "false"
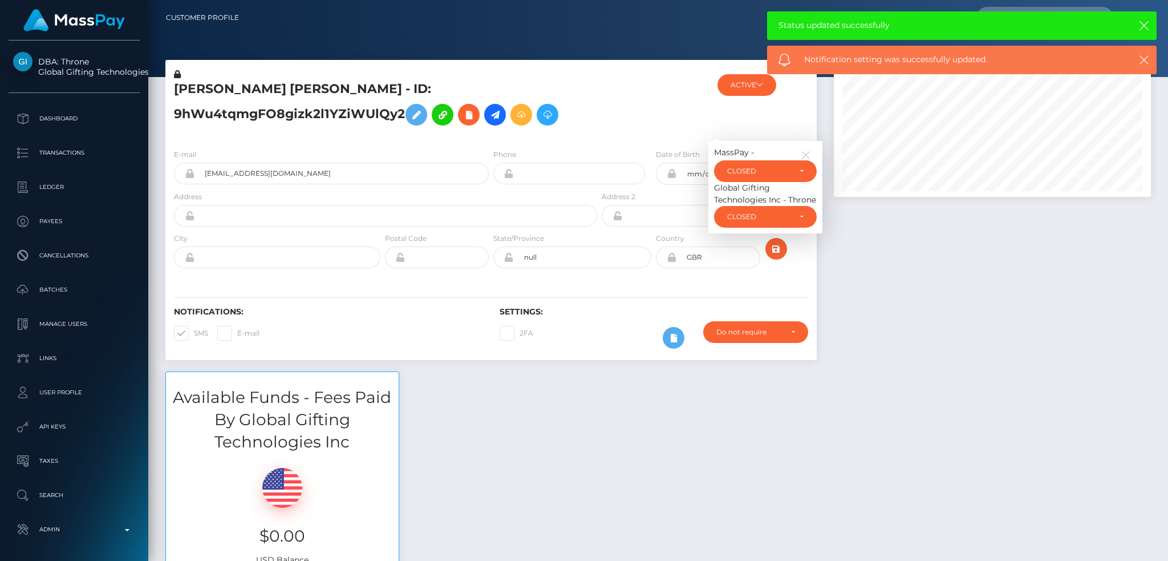
click at [194, 336] on span at bounding box center [194, 333] width 0 height 9
click at [194, 333] on input "SMS" at bounding box center [197, 329] width 7 height 7
checkbox input "false"
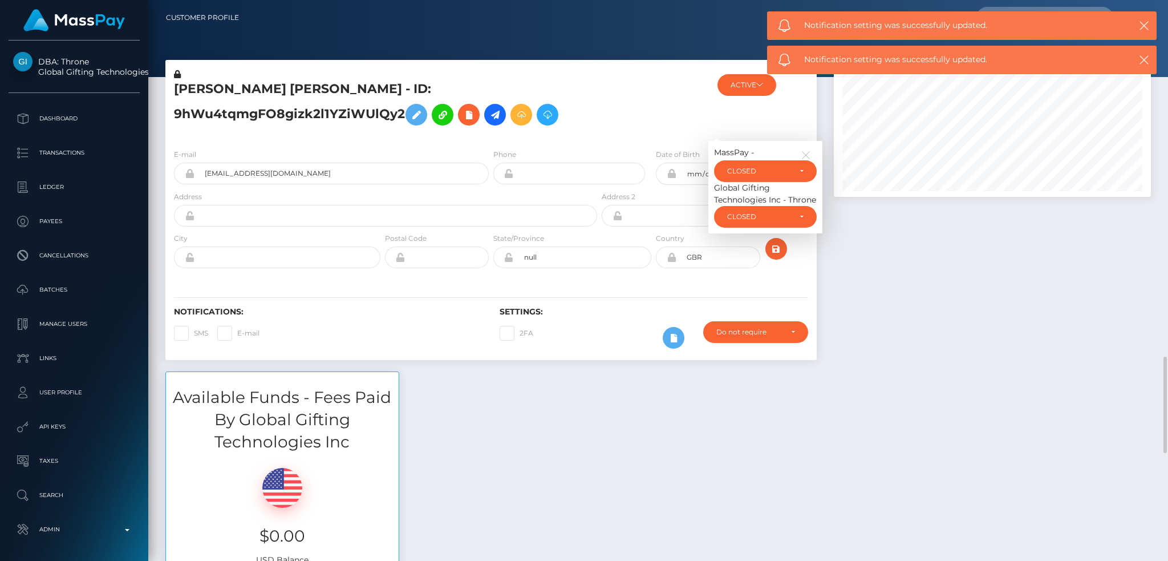
scroll to position [456, 0]
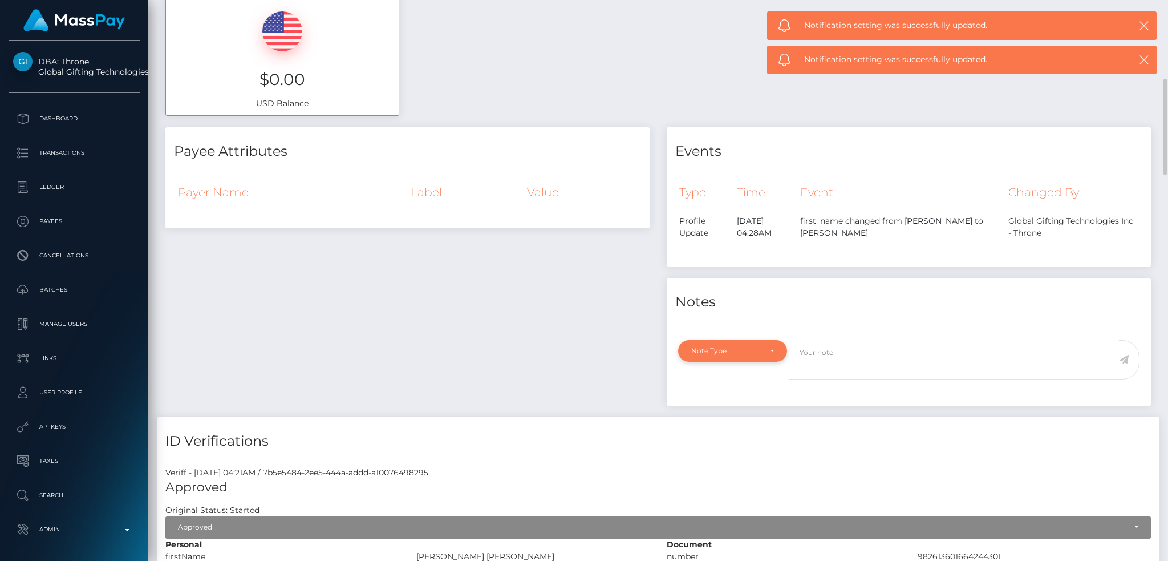
click at [735, 358] on div "Note Type" at bounding box center [732, 351] width 109 height 22
click at [713, 451] on span "General" at bounding box center [705, 453] width 26 height 10
select select "GENERAL"
click at [847, 363] on textarea at bounding box center [954, 359] width 330 height 39
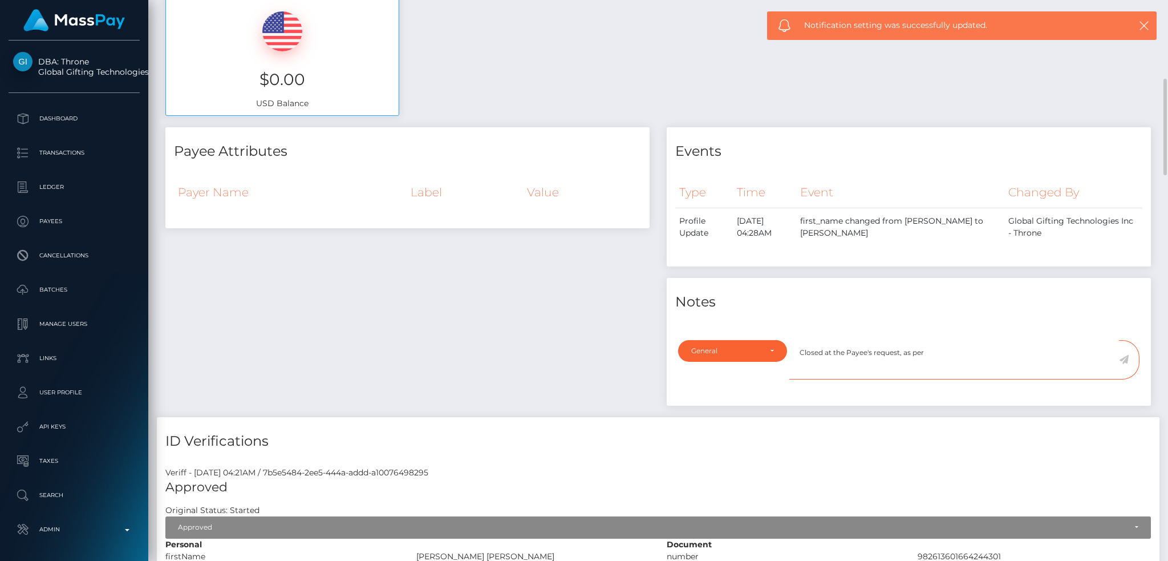
paste textarea "Ticket #133300"
type textarea "Closed at the Payee's request, as per Ticket #133300"
click at [1124, 358] on icon at bounding box center [1124, 359] width 10 height 9
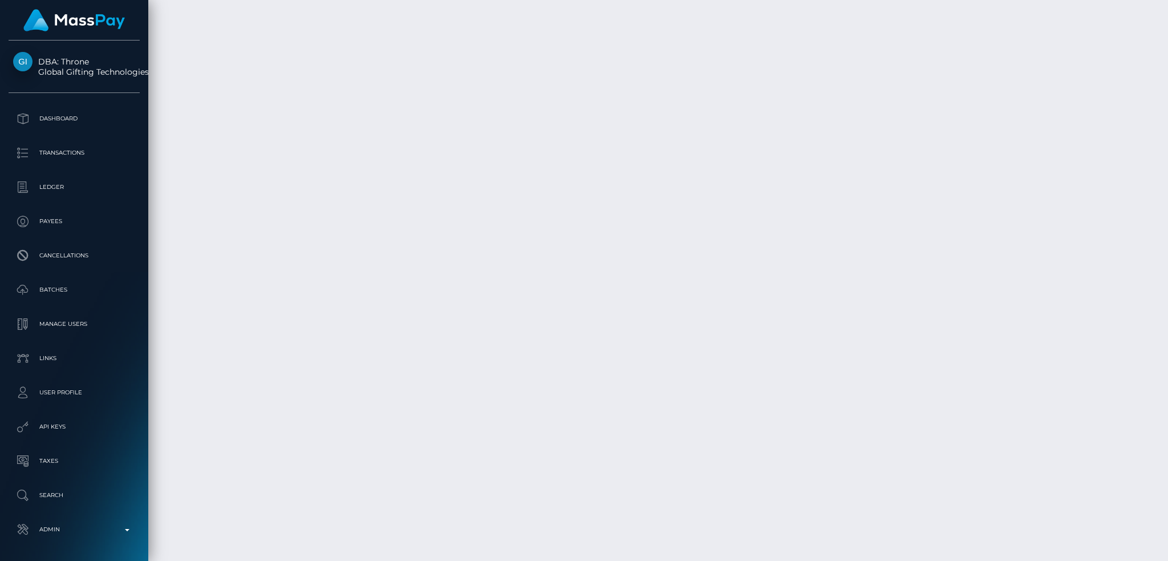
scroll to position [2693, 0]
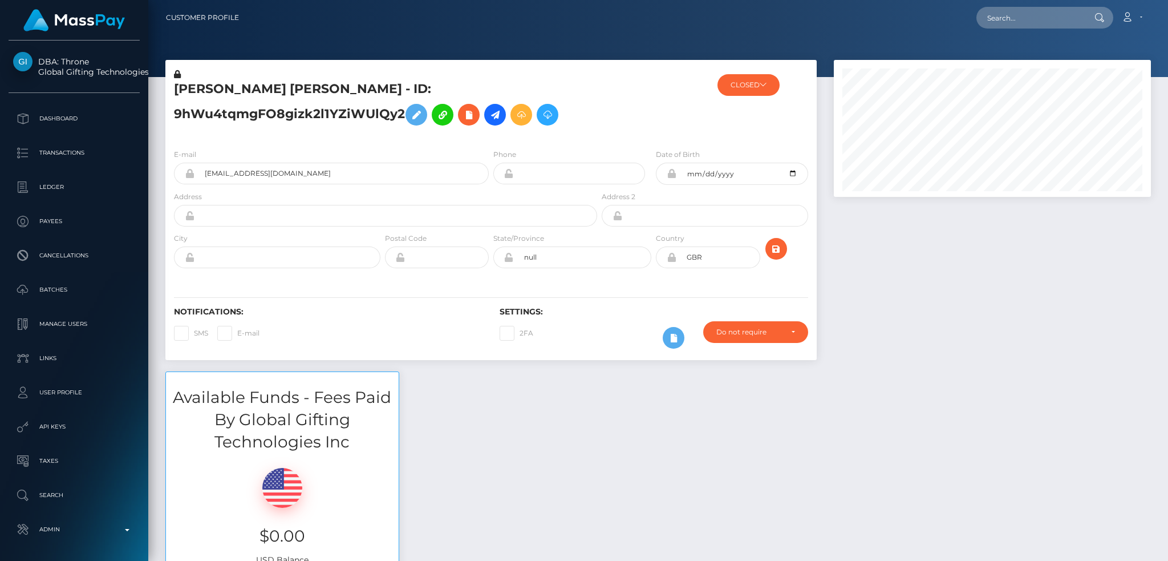
scroll to position [137, 317]
click at [1009, 17] on input "text" at bounding box center [1029, 18] width 107 height 22
paste input "8QhVRFoUF7VYTxm7NjenKZe47Fy2"
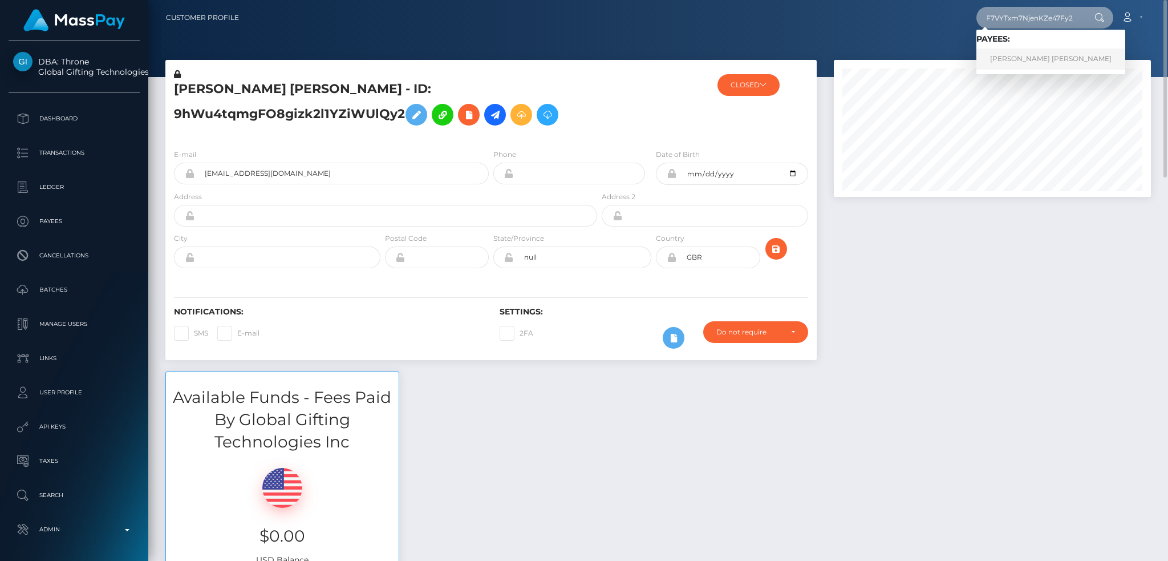
type input "8QhVRFoUF7VYTxm7NjenKZe47Fy2"
click at [1056, 62] on link "RICHARD DELA CRUZ PASCUAL" at bounding box center [1050, 58] width 149 height 21
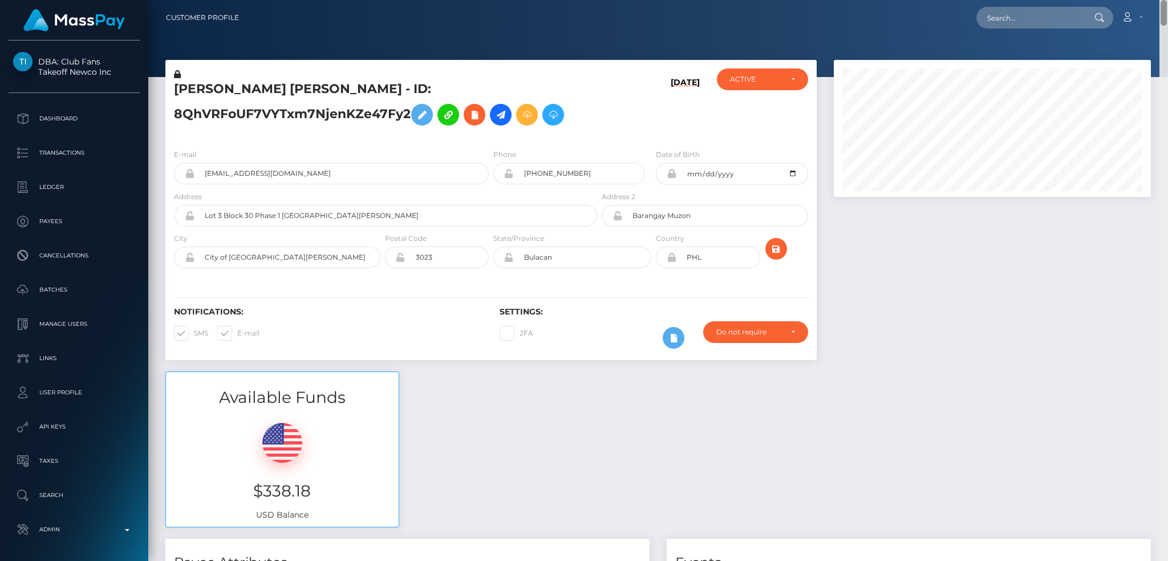
drag, startPoint x: 1162, startPoint y: 366, endPoint x: 1138, endPoint y: -12, distance: 378.4
click at [1138, 0] on html "DBA: Club Fans Takeoff Newco Inc Dashboard Transactions Ledger Payees" at bounding box center [584, 280] width 1168 height 561
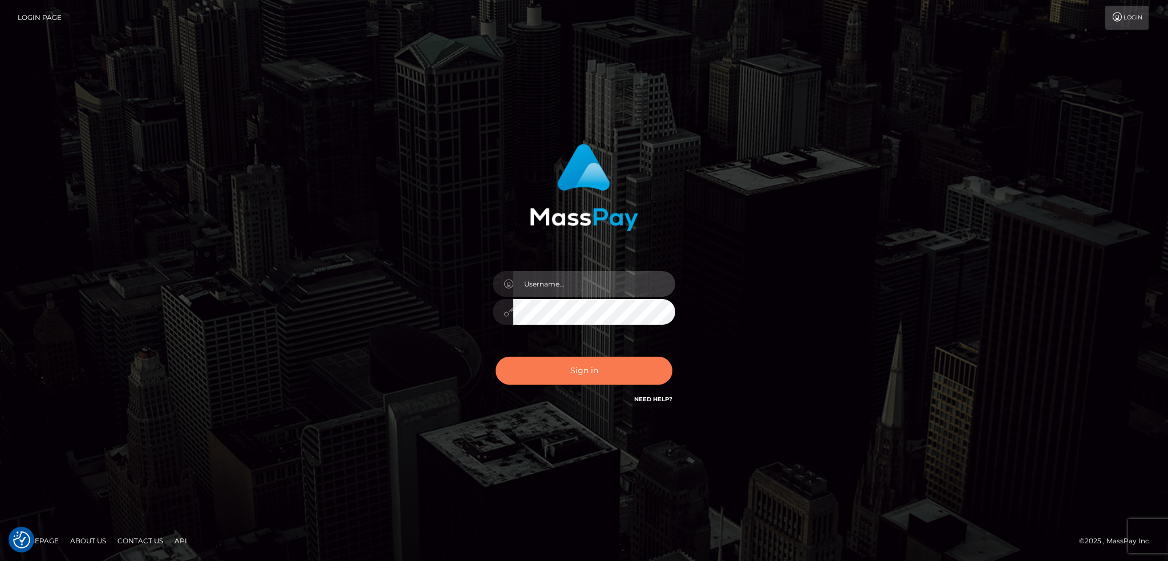
type input "alexstef"
click at [617, 361] on button "Sign in" at bounding box center [584, 370] width 177 height 28
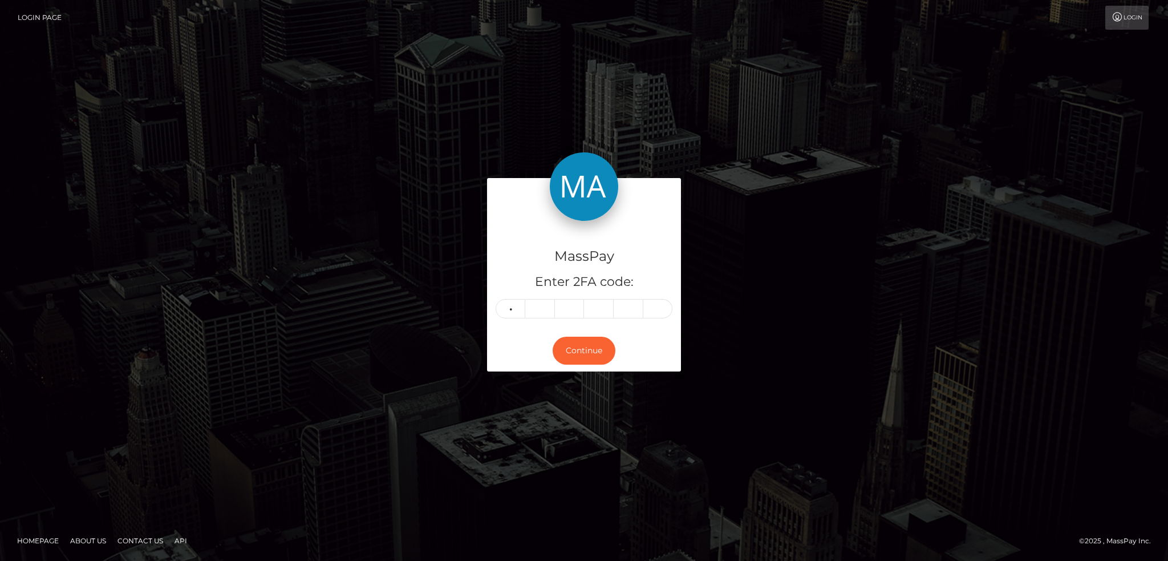
type input "0"
type input "7"
type input "9"
type input "7"
type input "0"
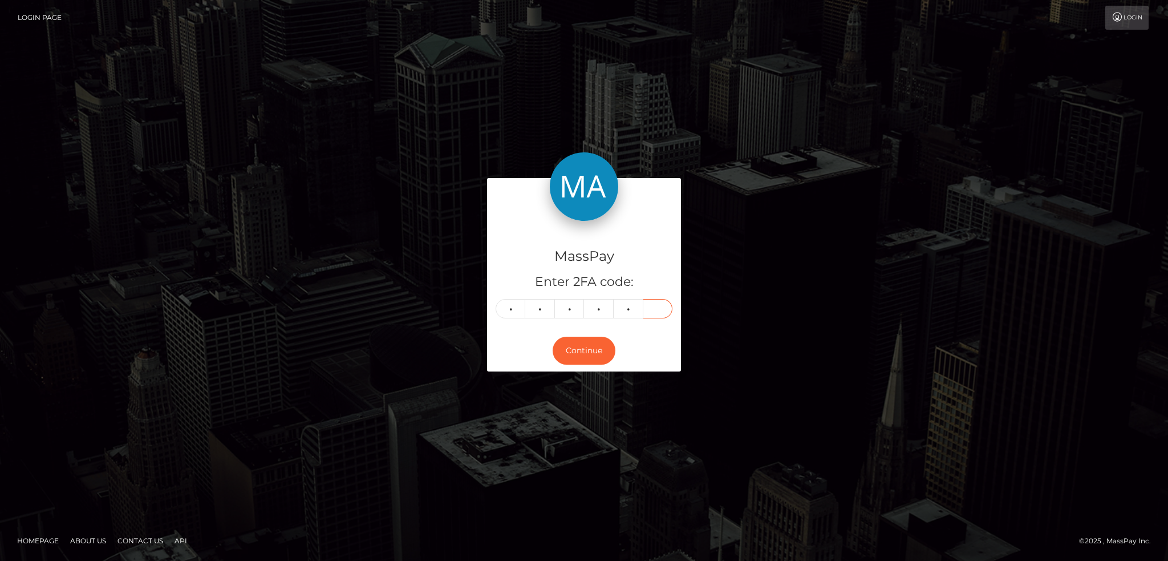
type input "5"
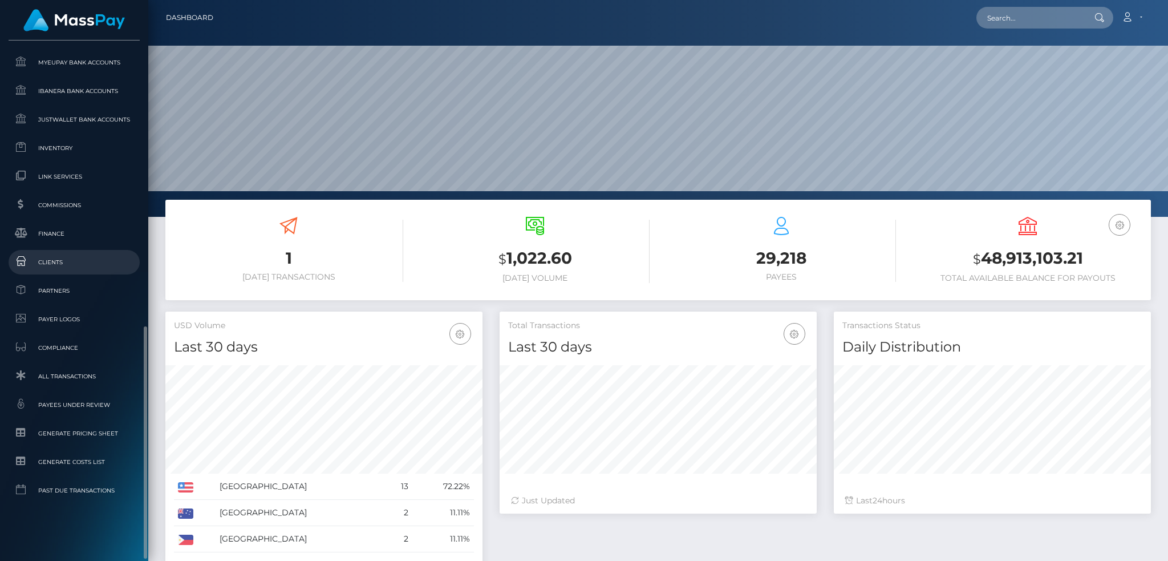
click at [83, 261] on span "Clients" at bounding box center [74, 262] width 122 height 13
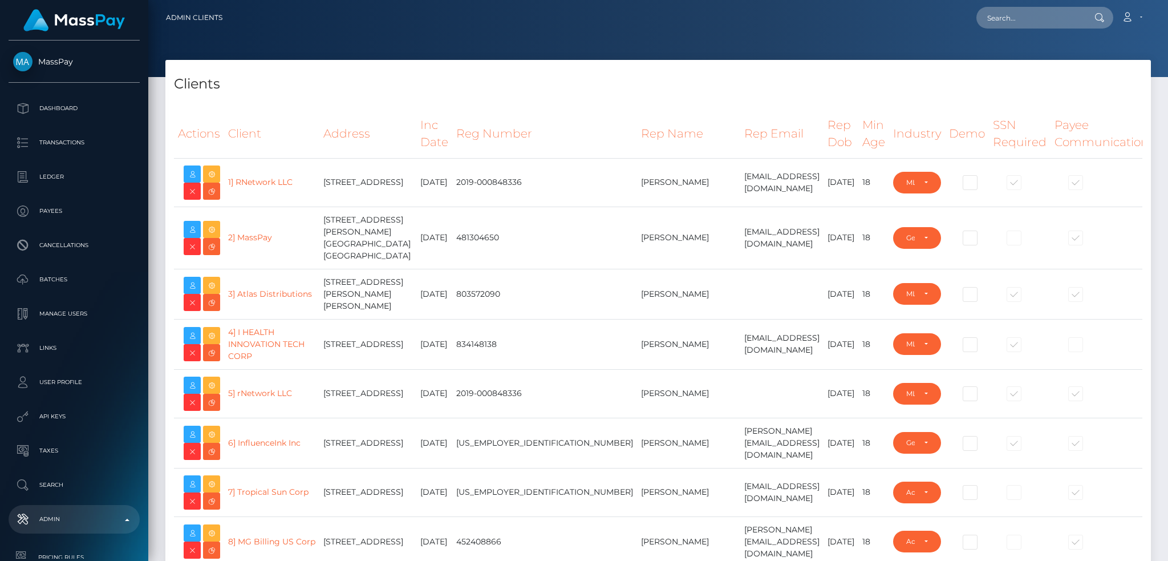
select select "223"
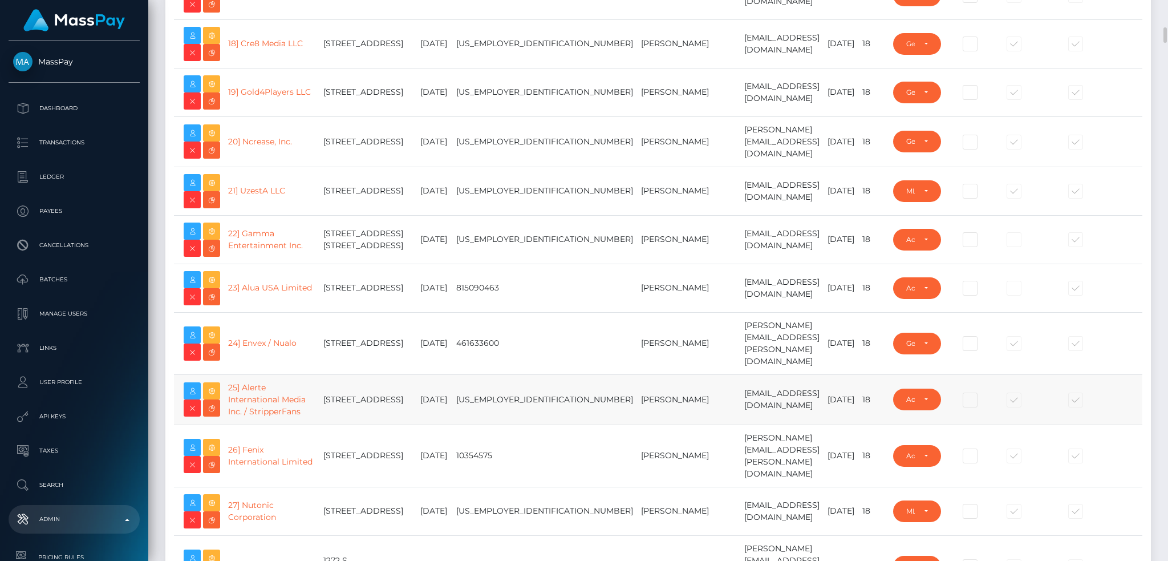
scroll to position [1064, 0]
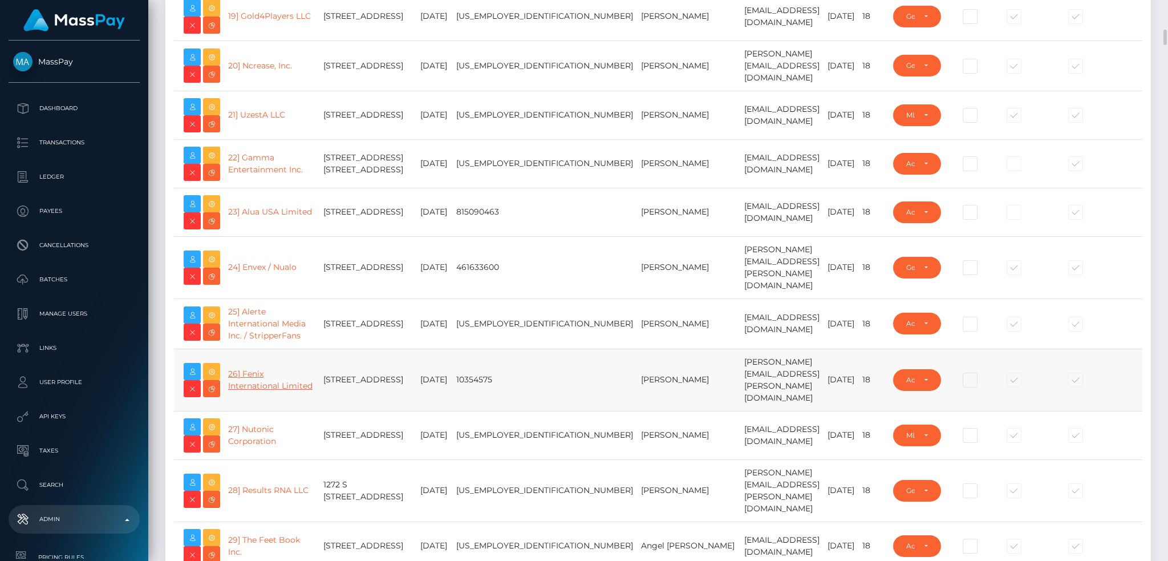
click at [265, 391] on link "26] Fenix International Limited" at bounding box center [270, 379] width 84 height 22
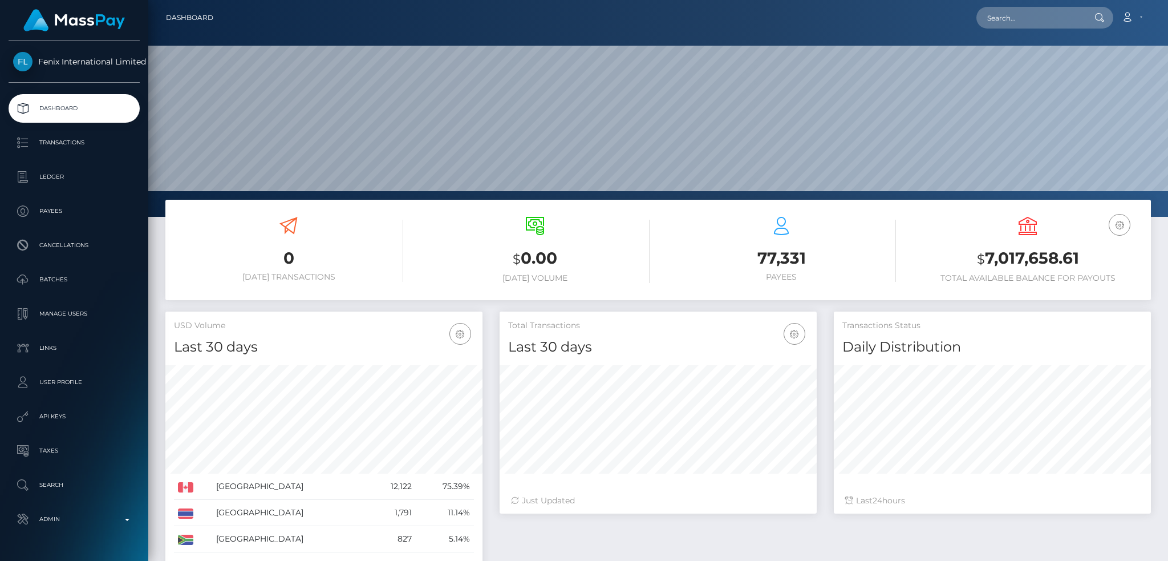
scroll to position [202, 317]
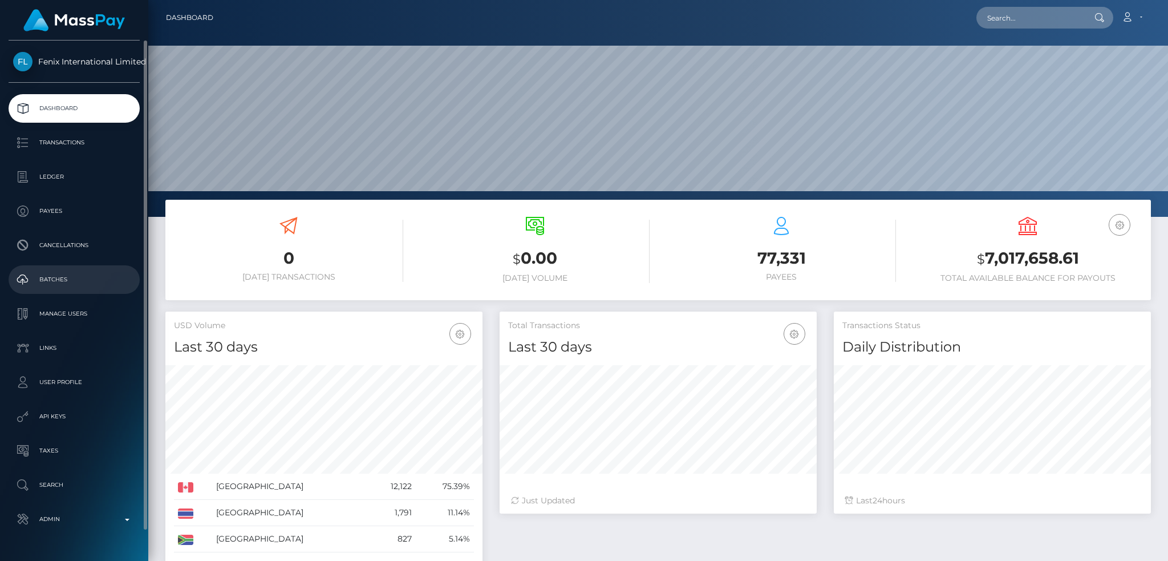
click at [74, 276] on p "Batches" at bounding box center [74, 279] width 122 height 17
